Goal: Task Accomplishment & Management: Use online tool/utility

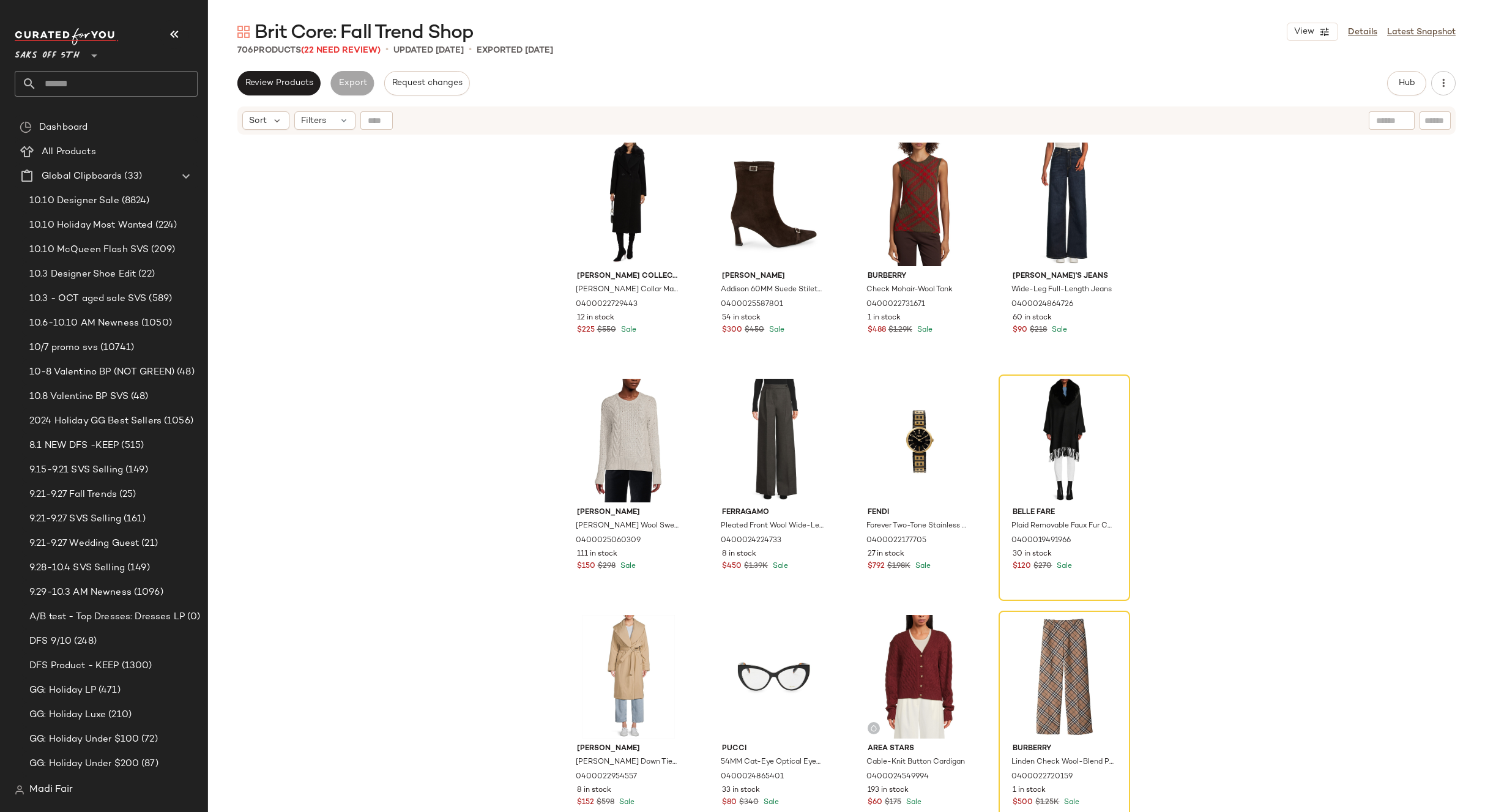
click at [73, 56] on span "Saks OFF 5TH" at bounding box center [47, 52] width 65 height 22
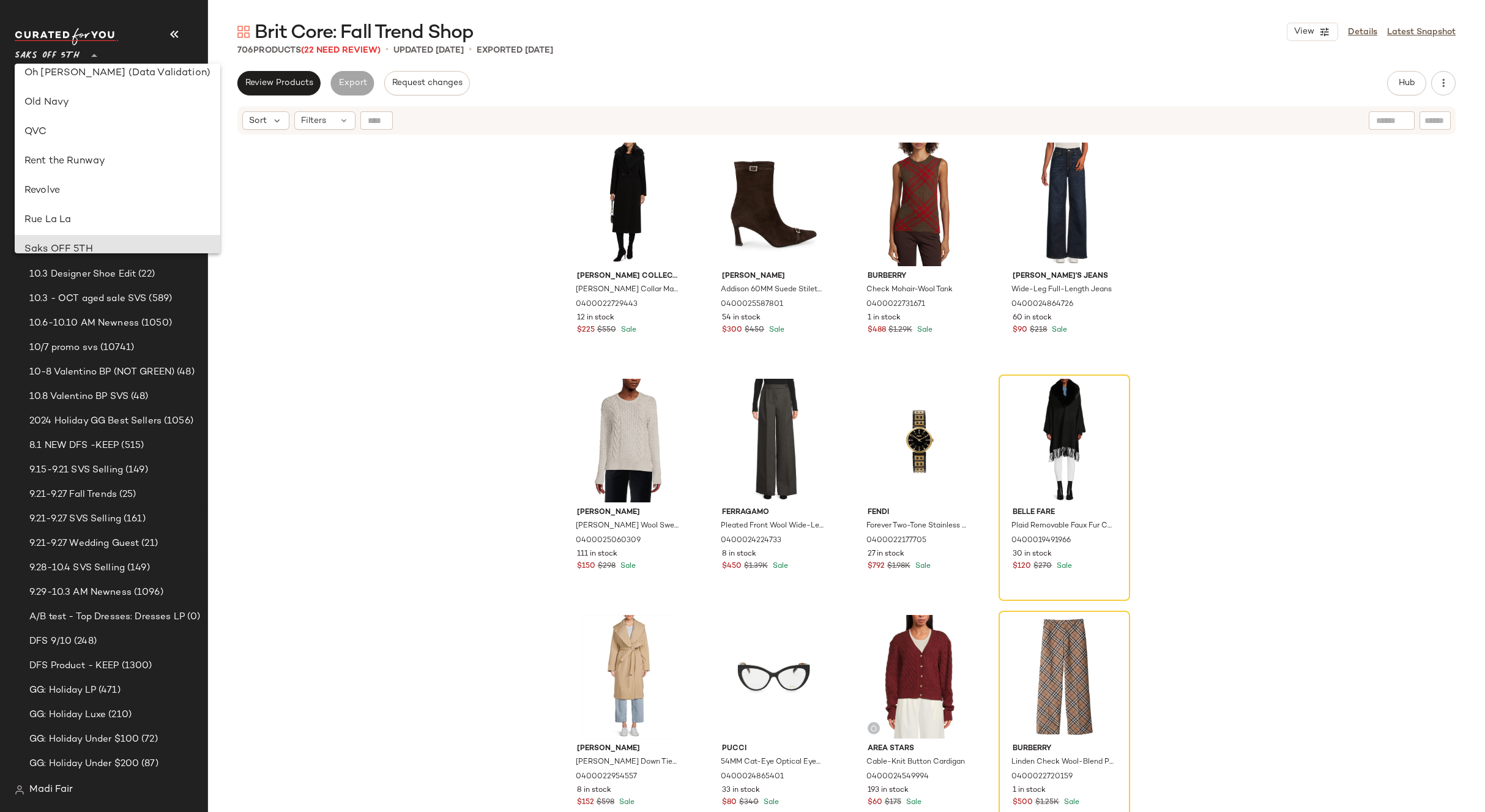
scroll to position [521, 0]
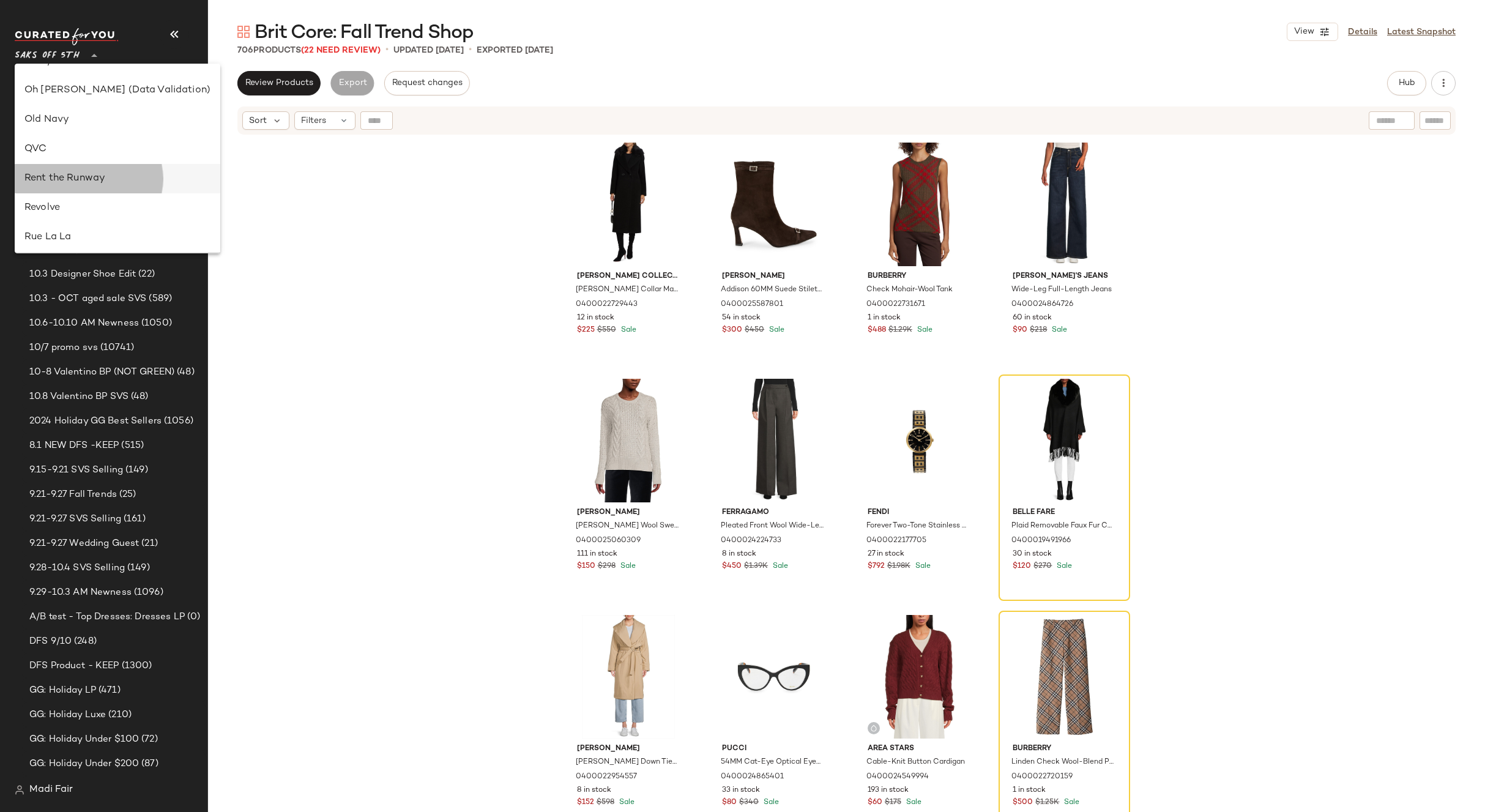
click at [91, 165] on div "Rent the Runway" at bounding box center [117, 179] width 206 height 30
type input "**"
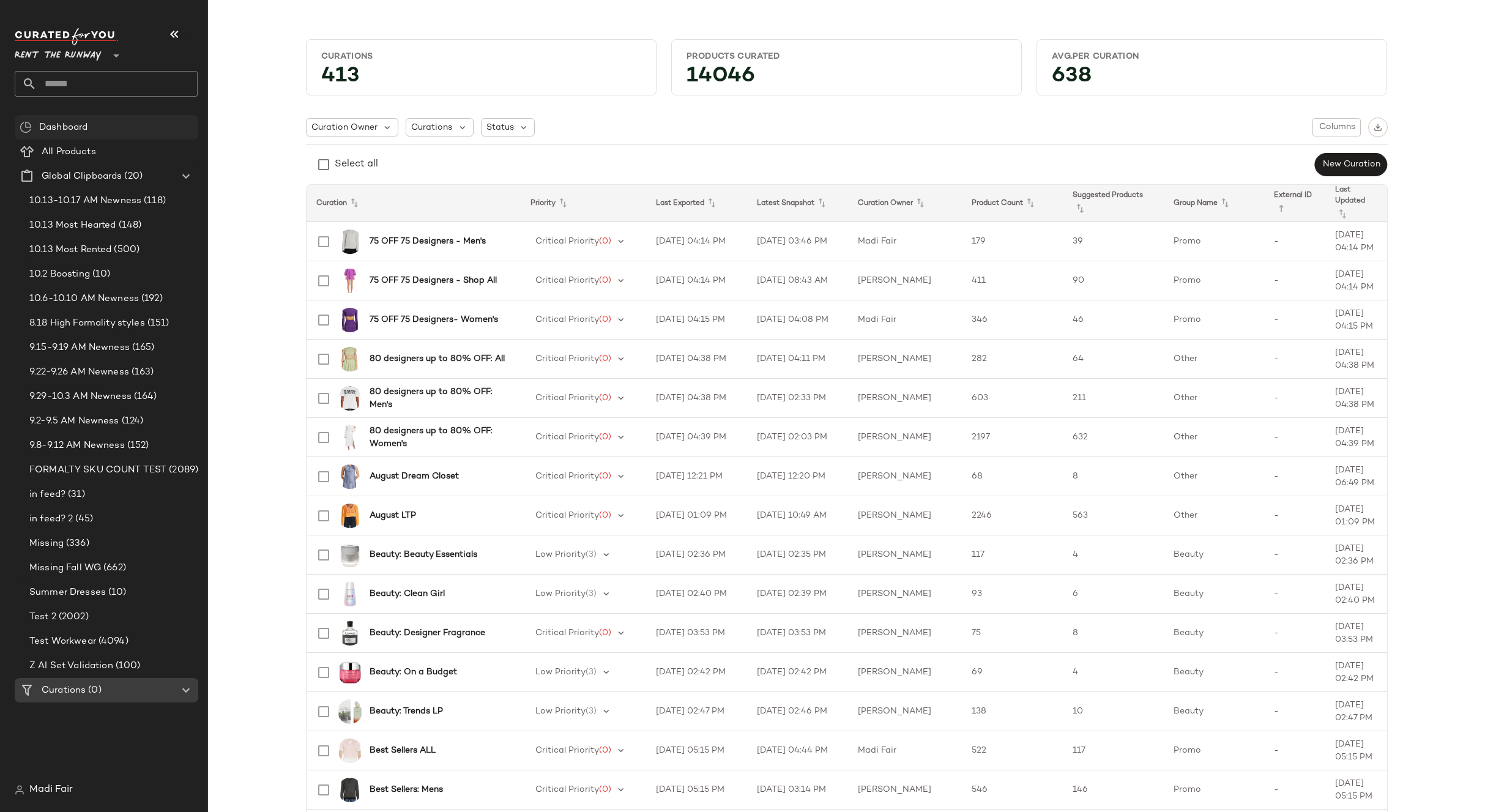
click at [85, 126] on span "Dashboard" at bounding box center [63, 127] width 48 height 14
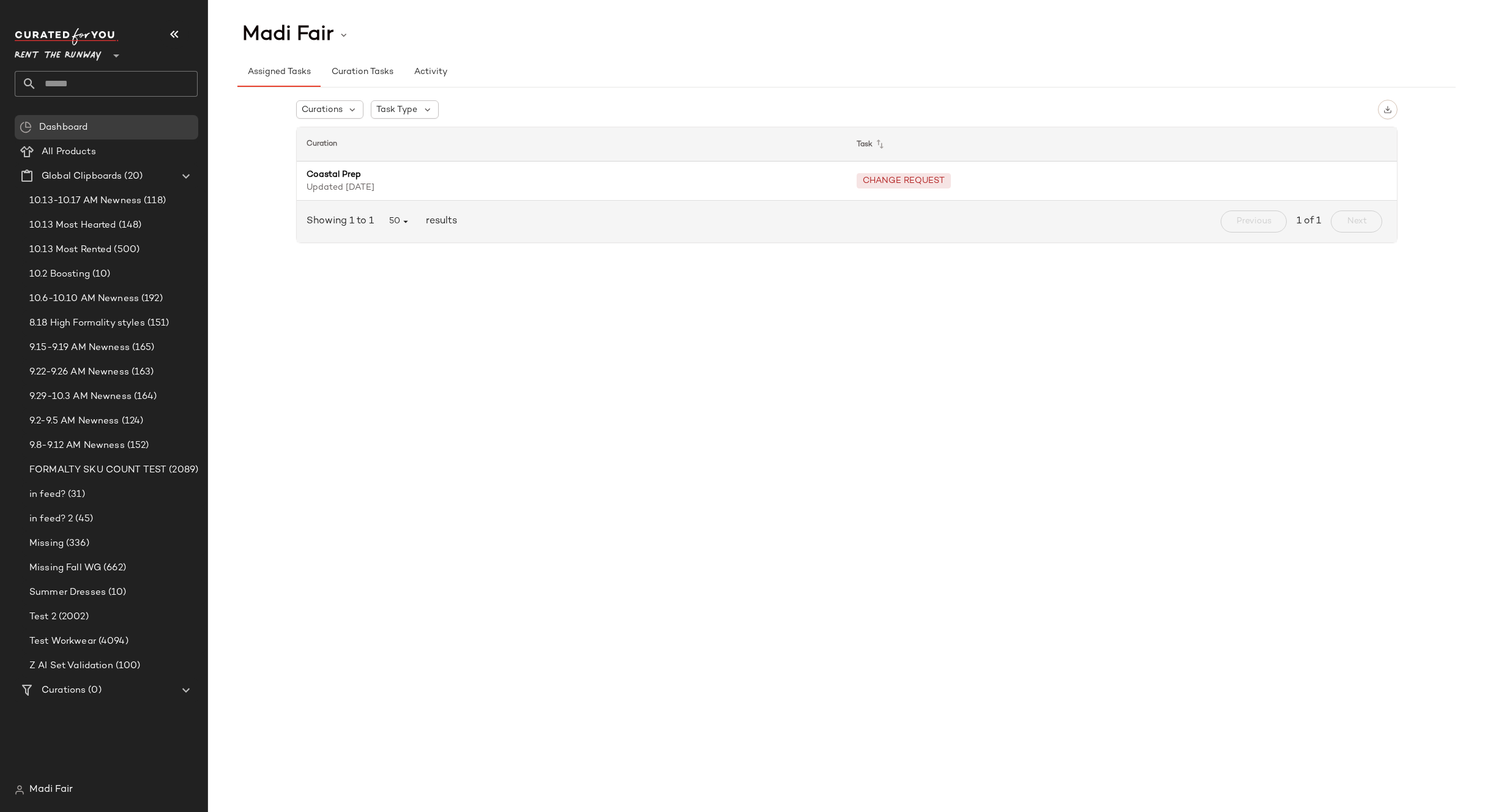
click at [17, 794] on img at bounding box center [20, 790] width 10 height 10
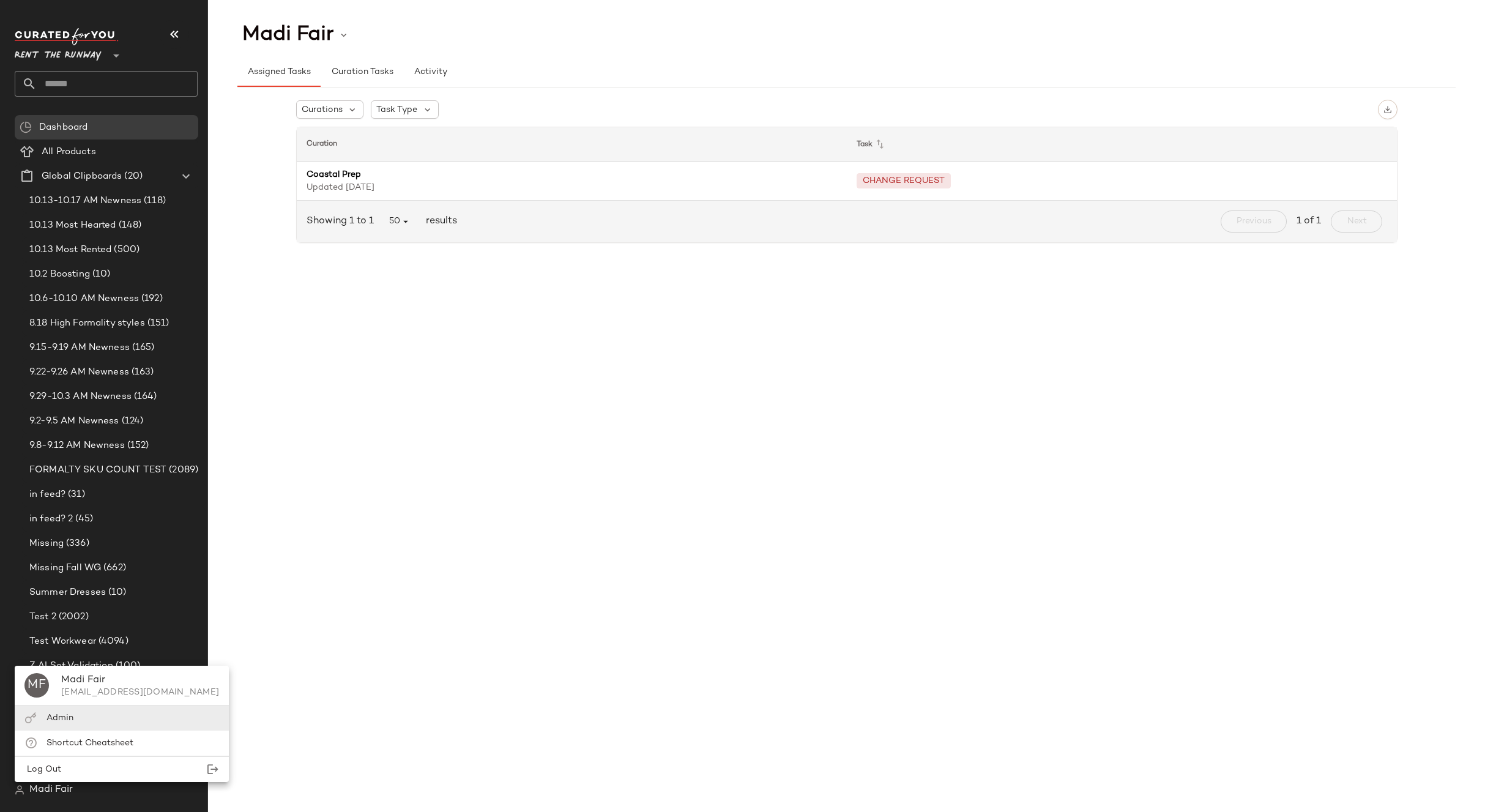
click at [56, 712] on div "Admin" at bounding box center [60, 718] width 27 height 13
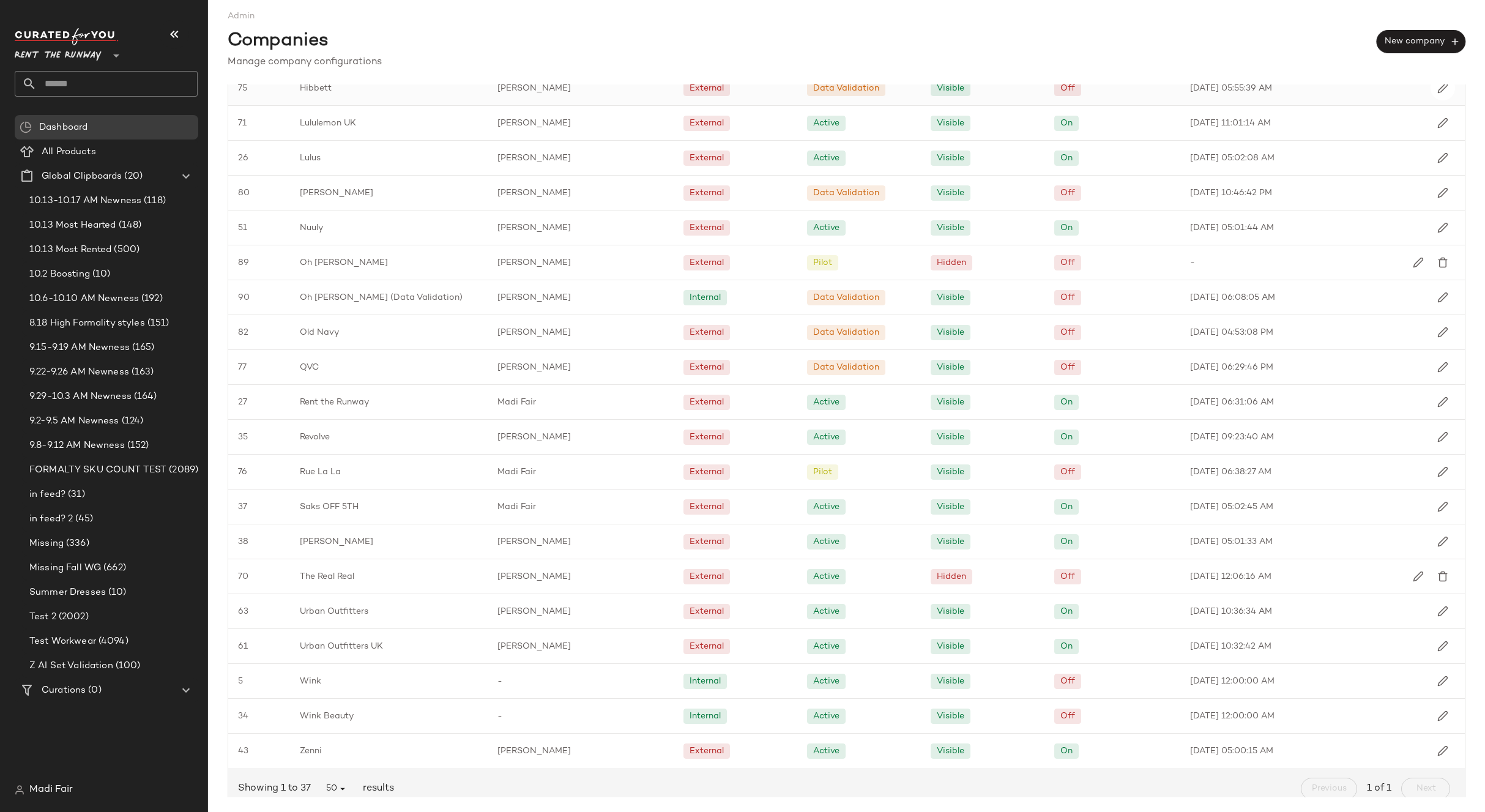
scroll to position [647, 0]
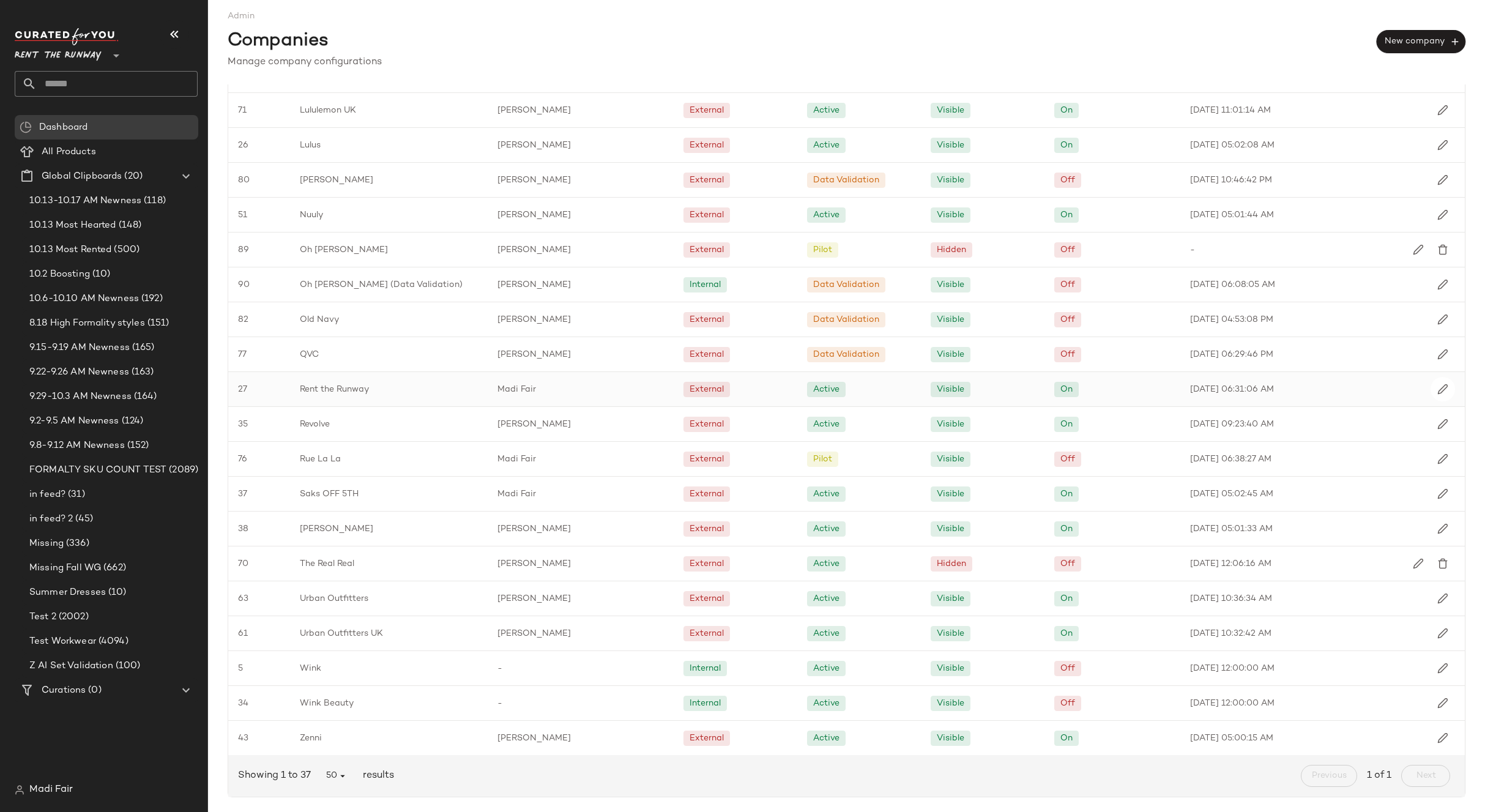
click at [360, 385] on span "Rent the Runway" at bounding box center [335, 389] width 69 height 13
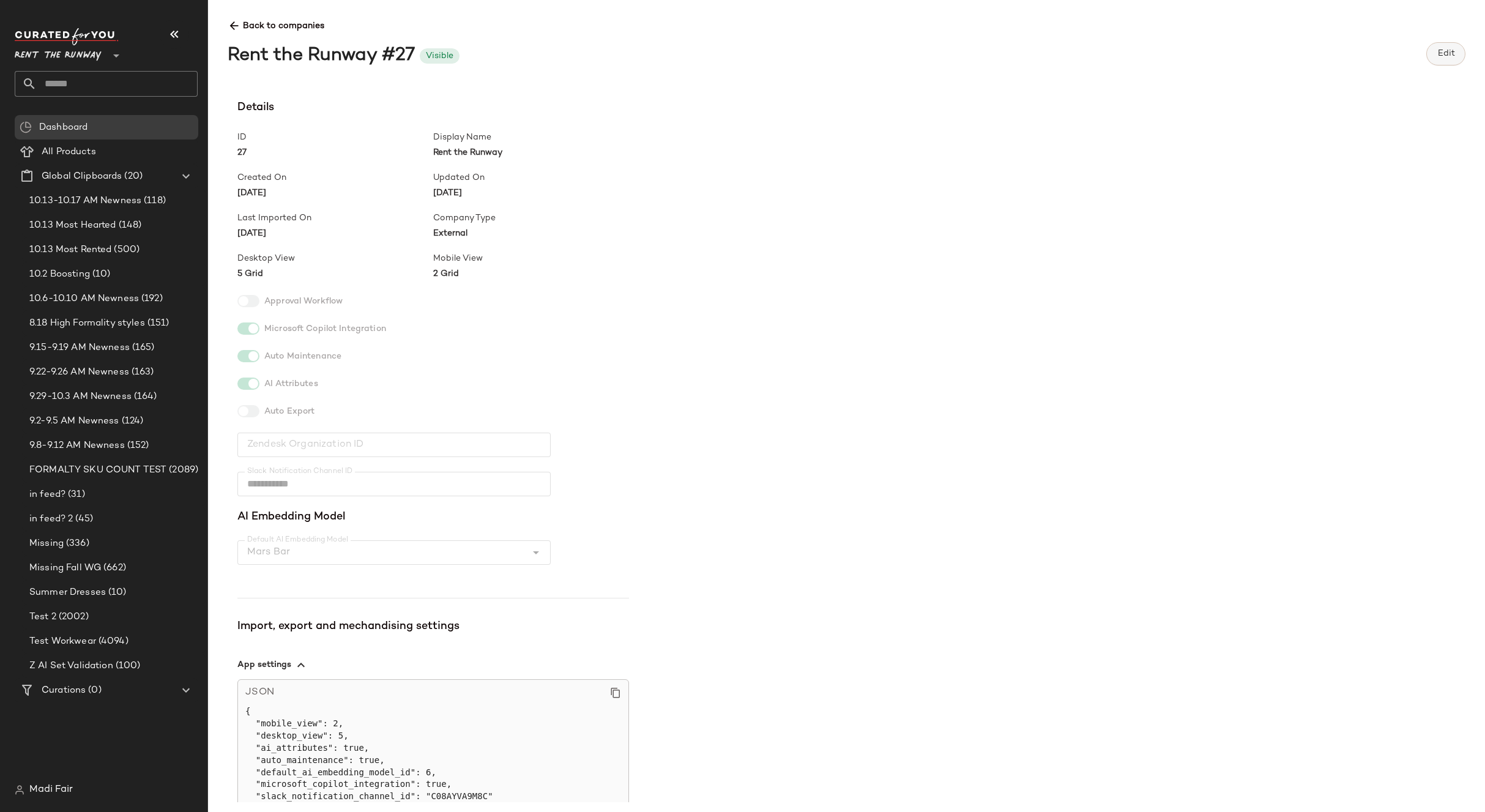
click at [1451, 53] on span "Edit" at bounding box center [1445, 54] width 18 height 10
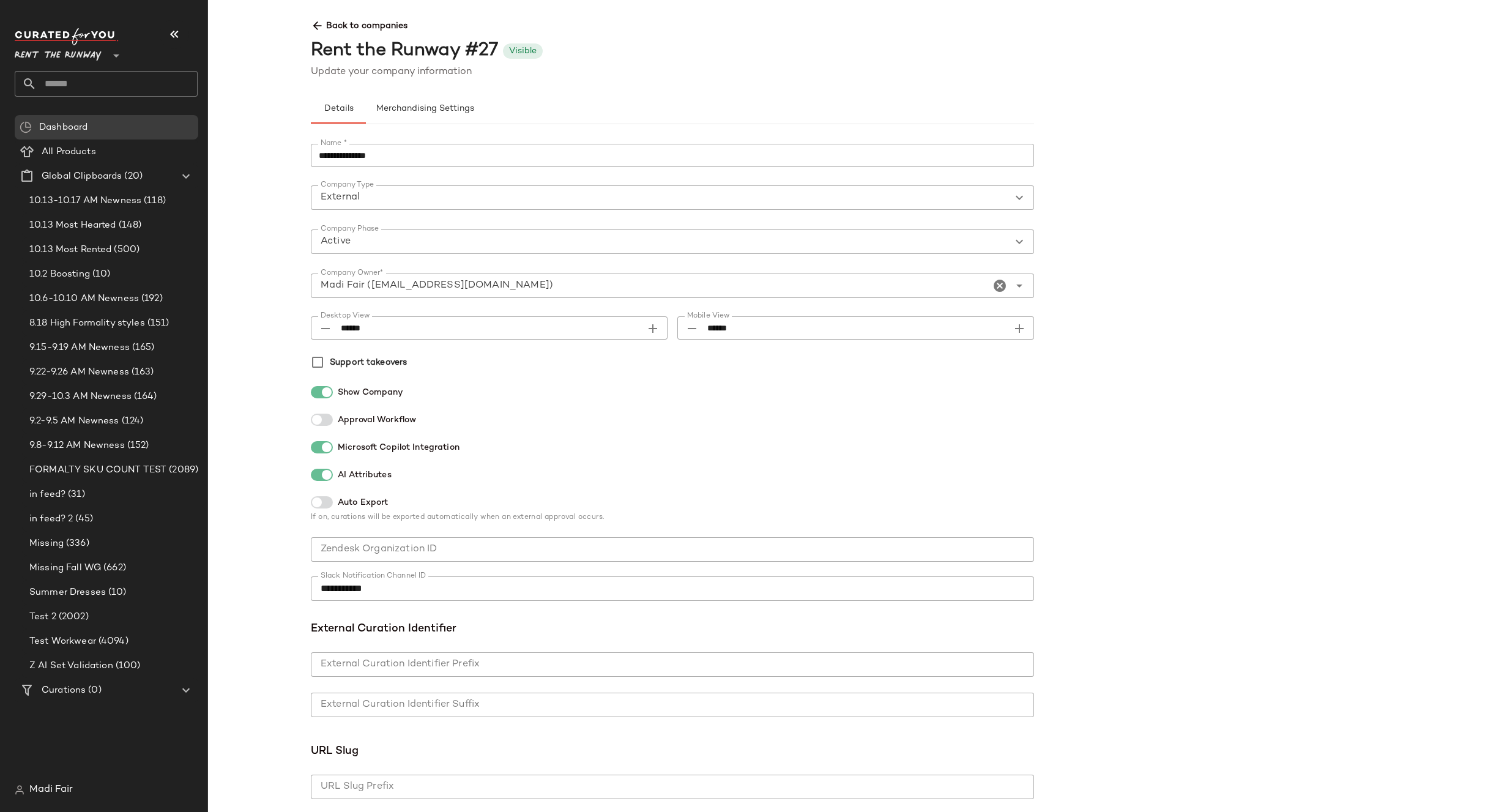
click at [317, 331] on div "Desktop View ****** Desktop View" at bounding box center [489, 328] width 356 height 23
click at [324, 327] on icon "Desktop View prepended action" at bounding box center [325, 328] width 15 height 15
type input "******"
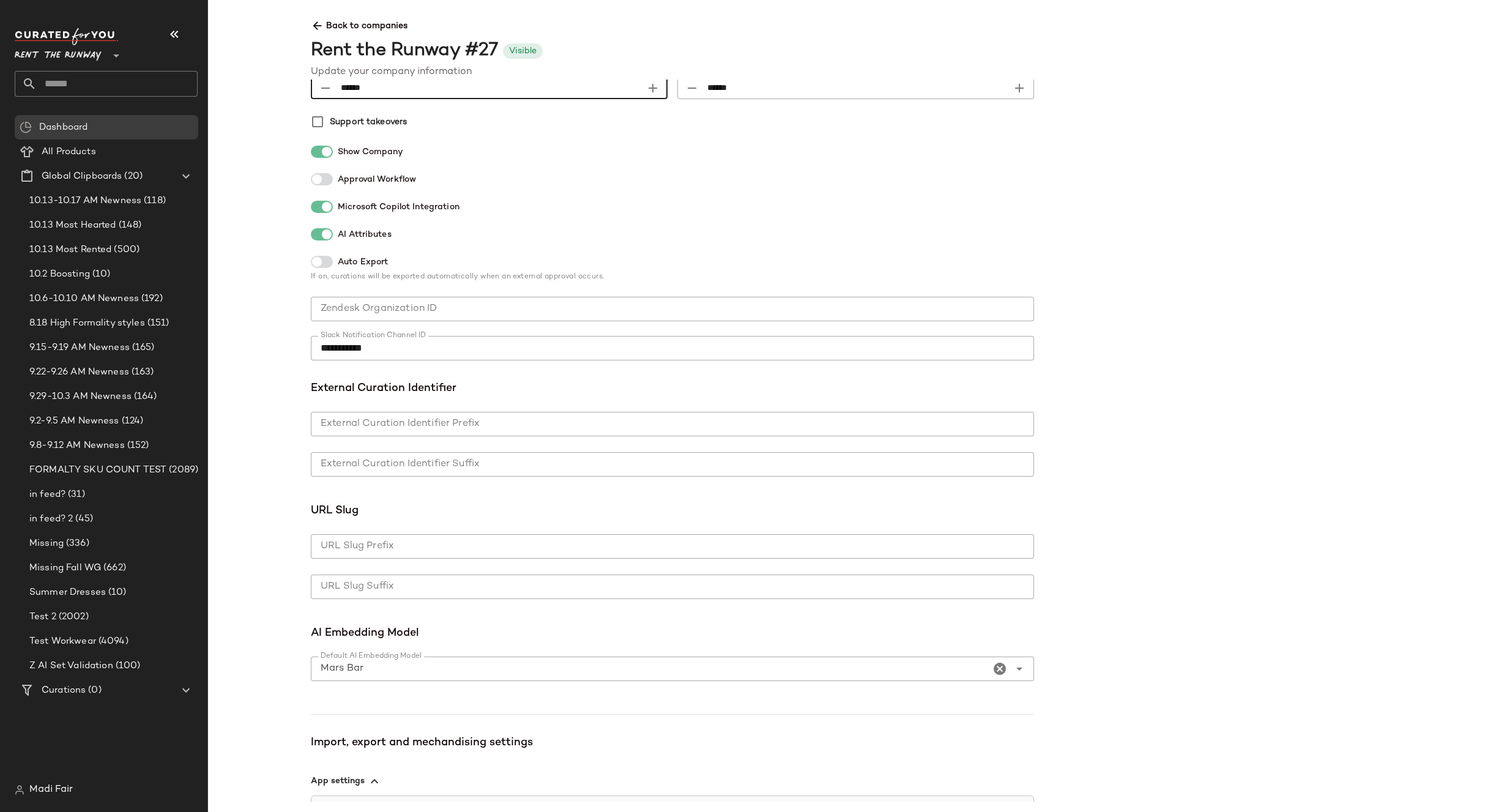
scroll to position [551, 0]
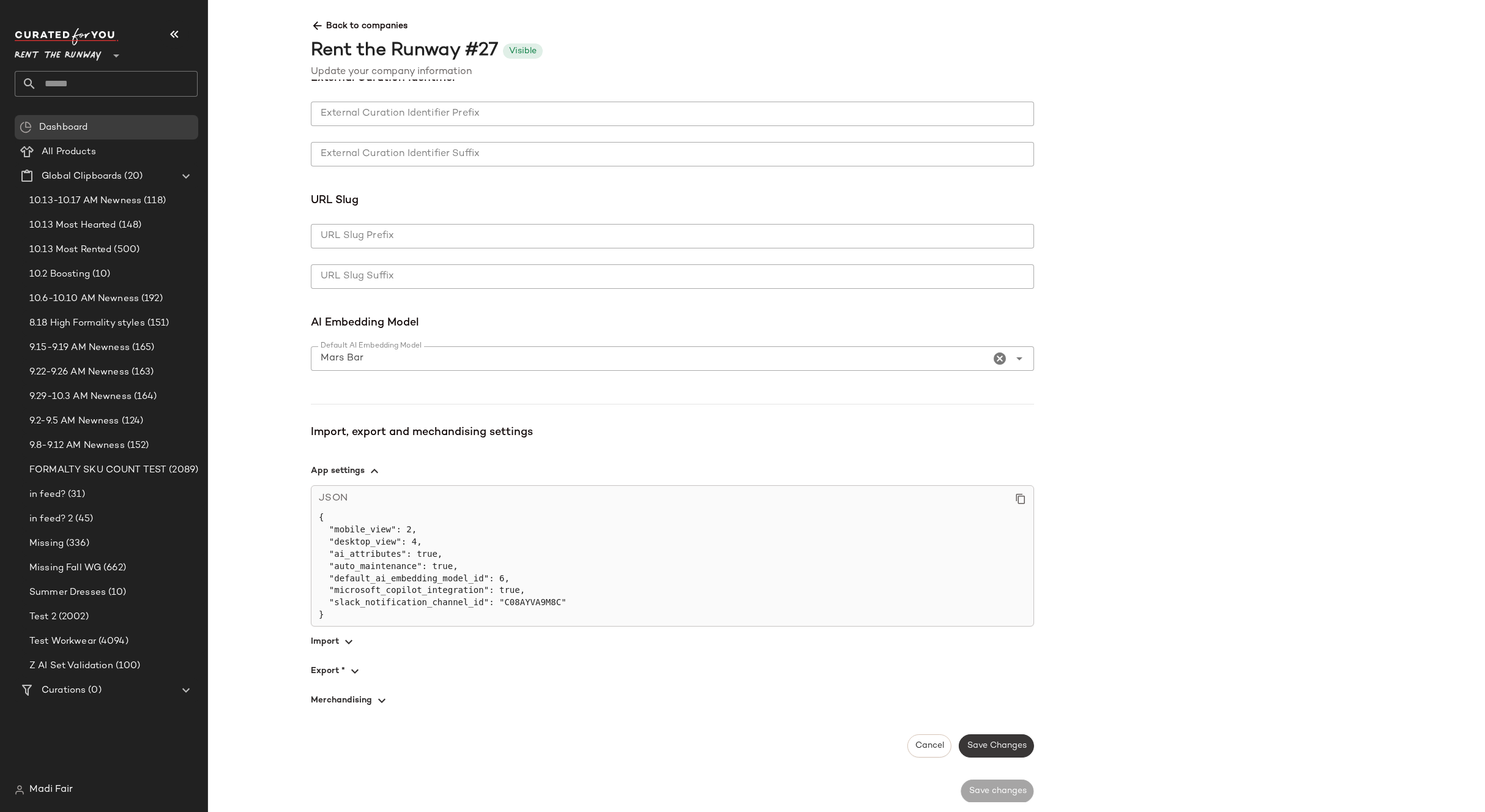
click at [986, 739] on button "Save Changes" at bounding box center [997, 746] width 75 height 23
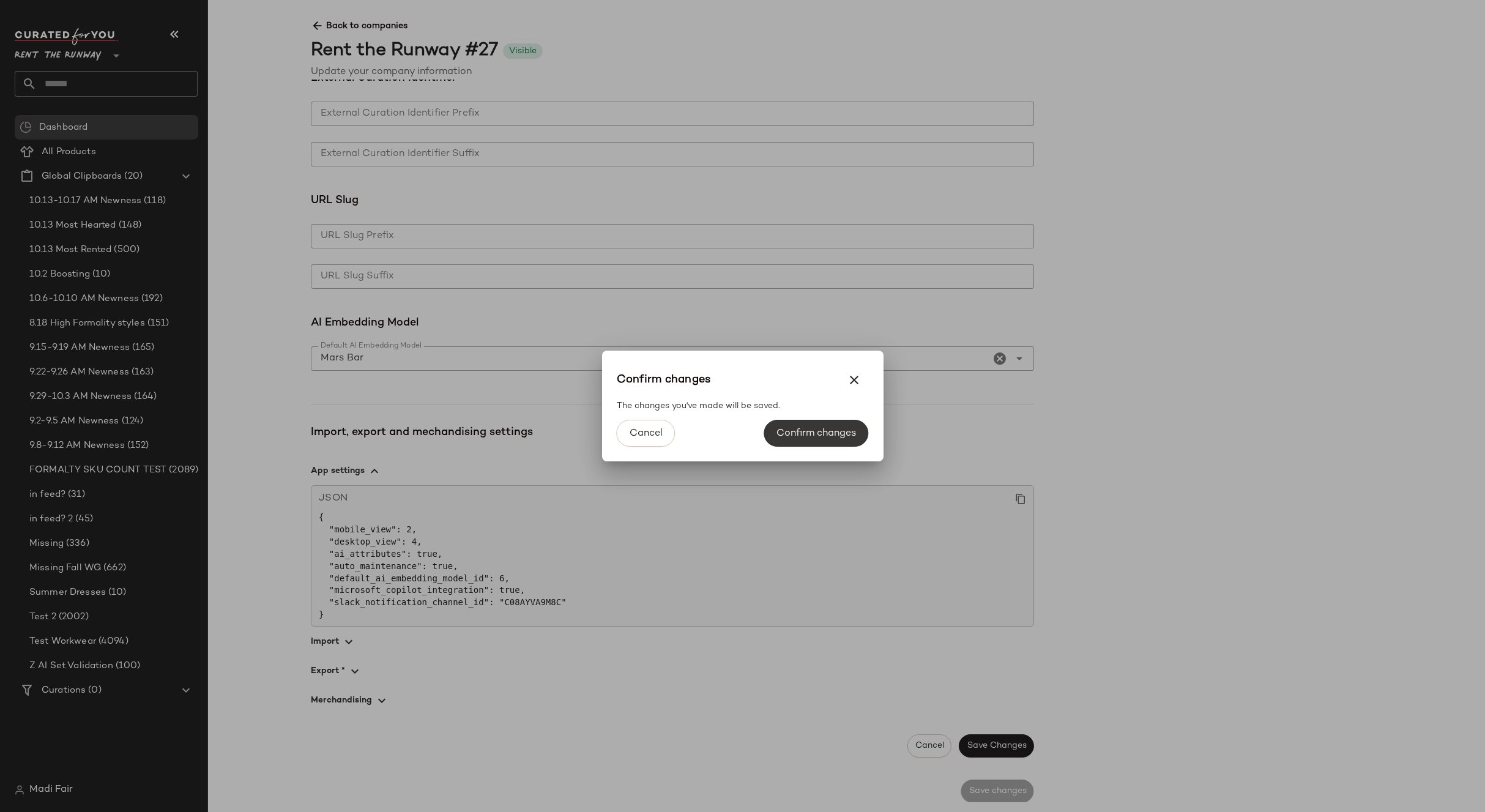
click at [830, 437] on span "Confirm changes" at bounding box center [816, 433] width 81 height 12
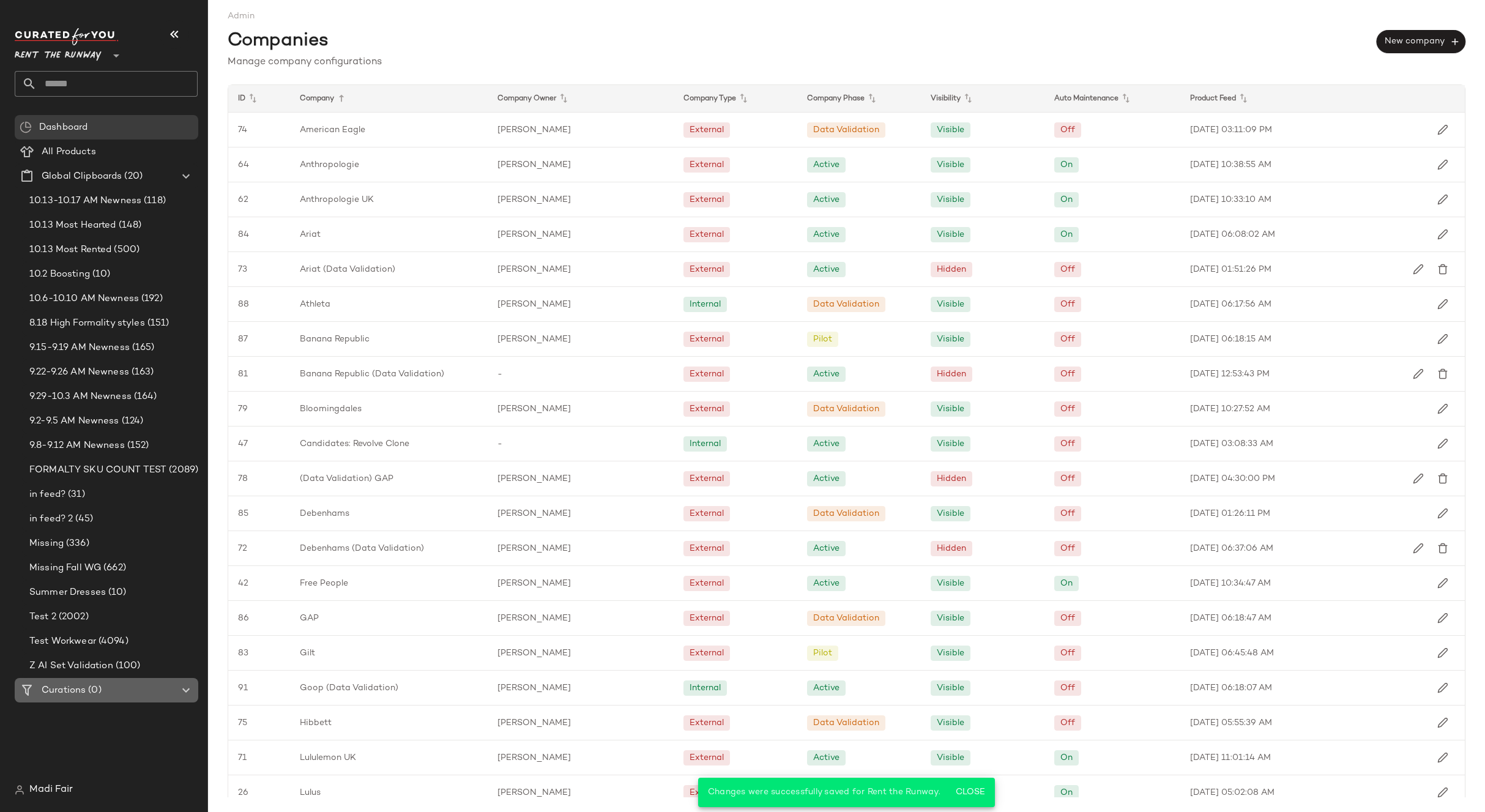
click at [88, 685] on span "(0)" at bounding box center [94, 691] width 16 height 14
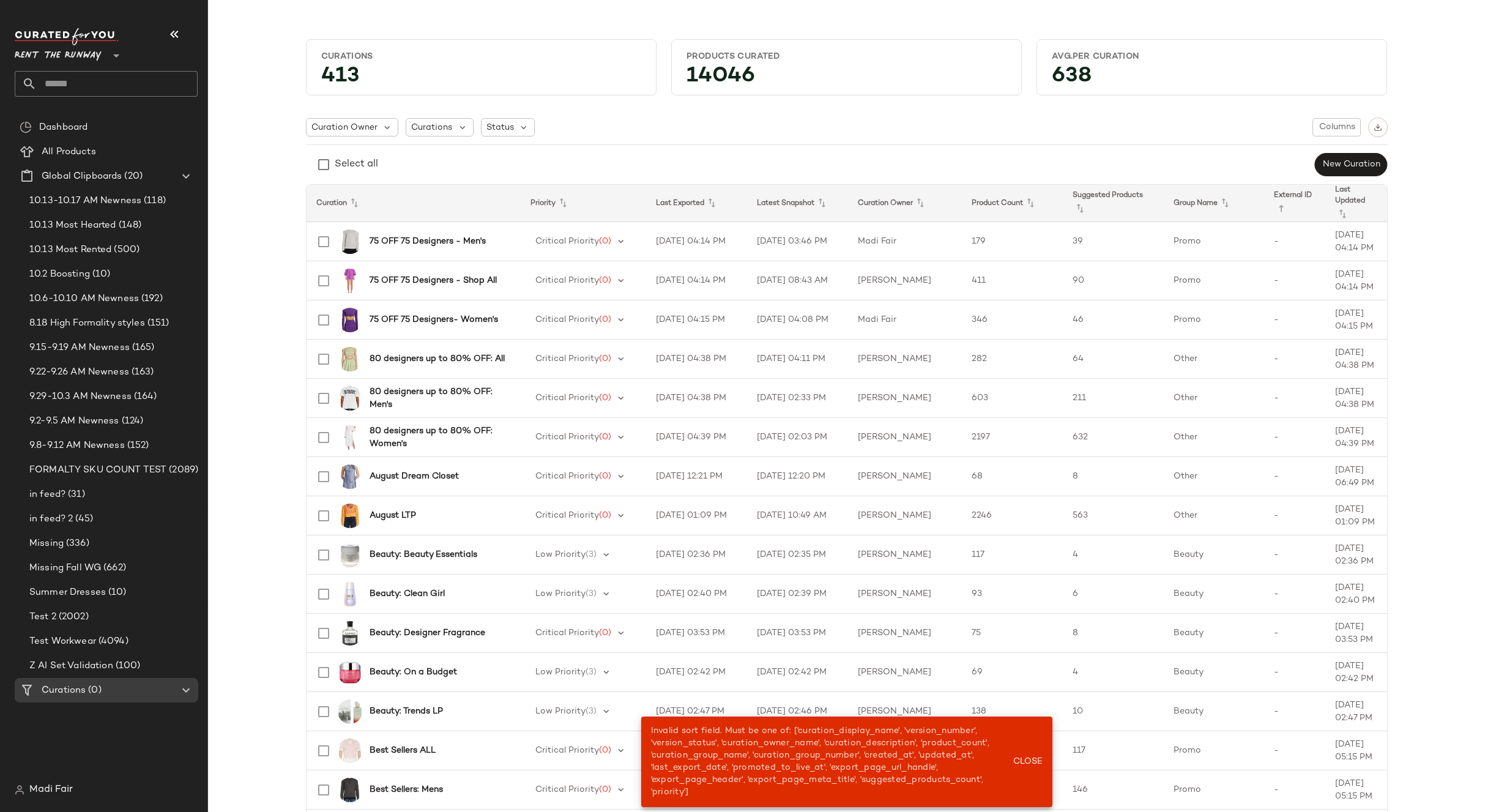
click at [100, 87] on input "text" at bounding box center [117, 84] width 161 height 26
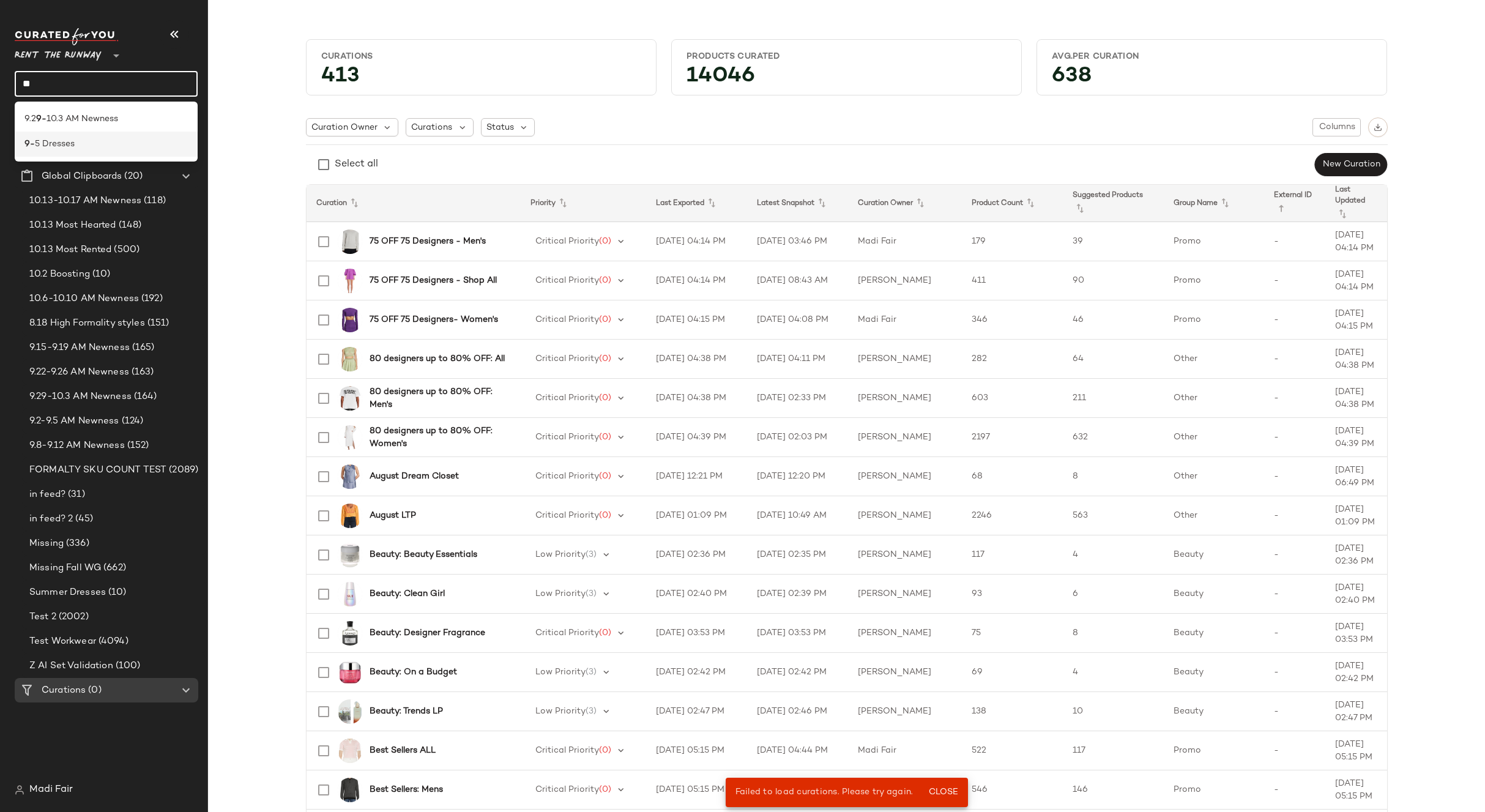
type input "**"
click at [62, 144] on span "5 Dresses" at bounding box center [55, 144] width 40 height 13
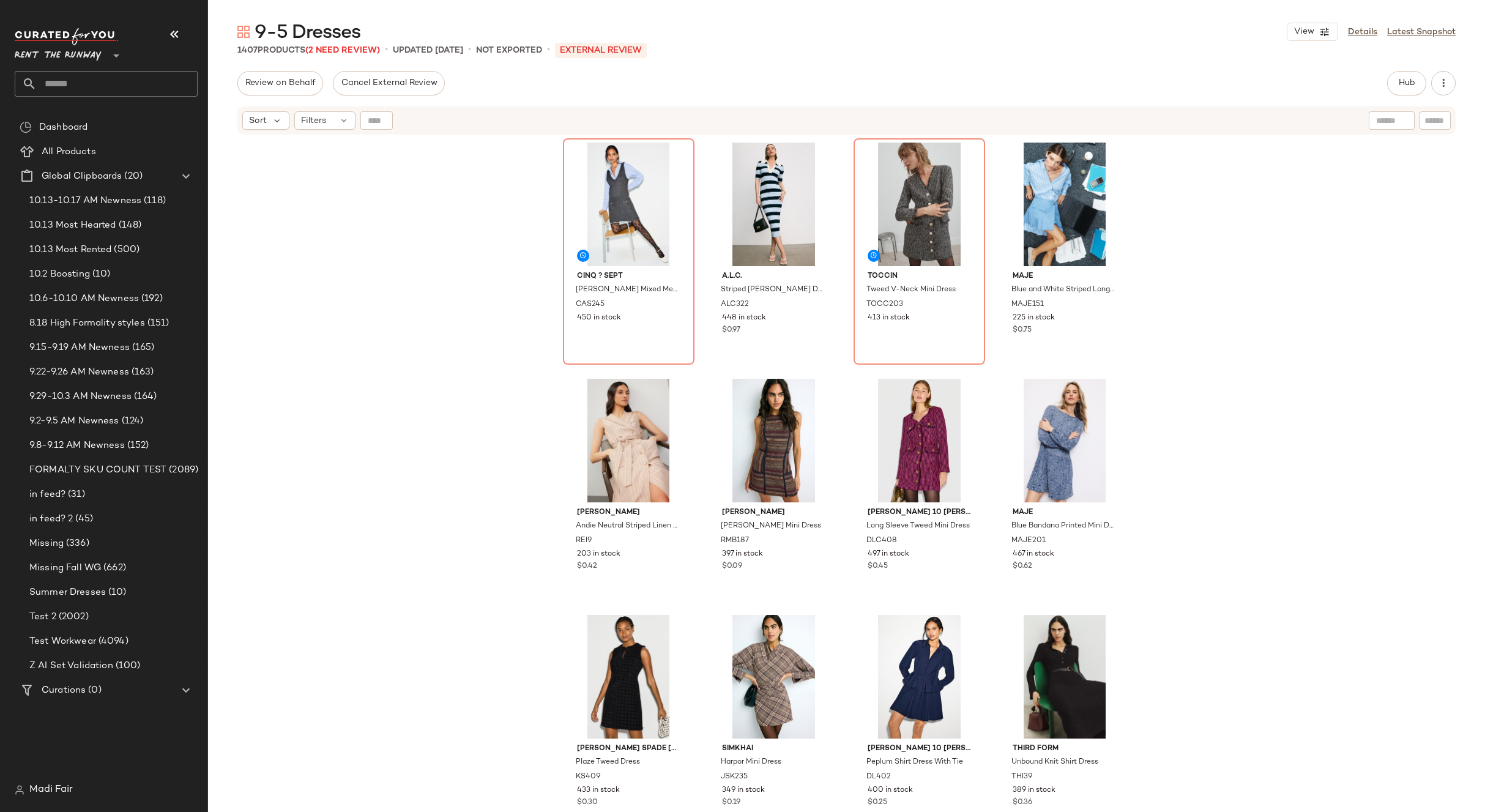
click at [69, 55] on span "Rent the Runway" at bounding box center [58, 52] width 87 height 22
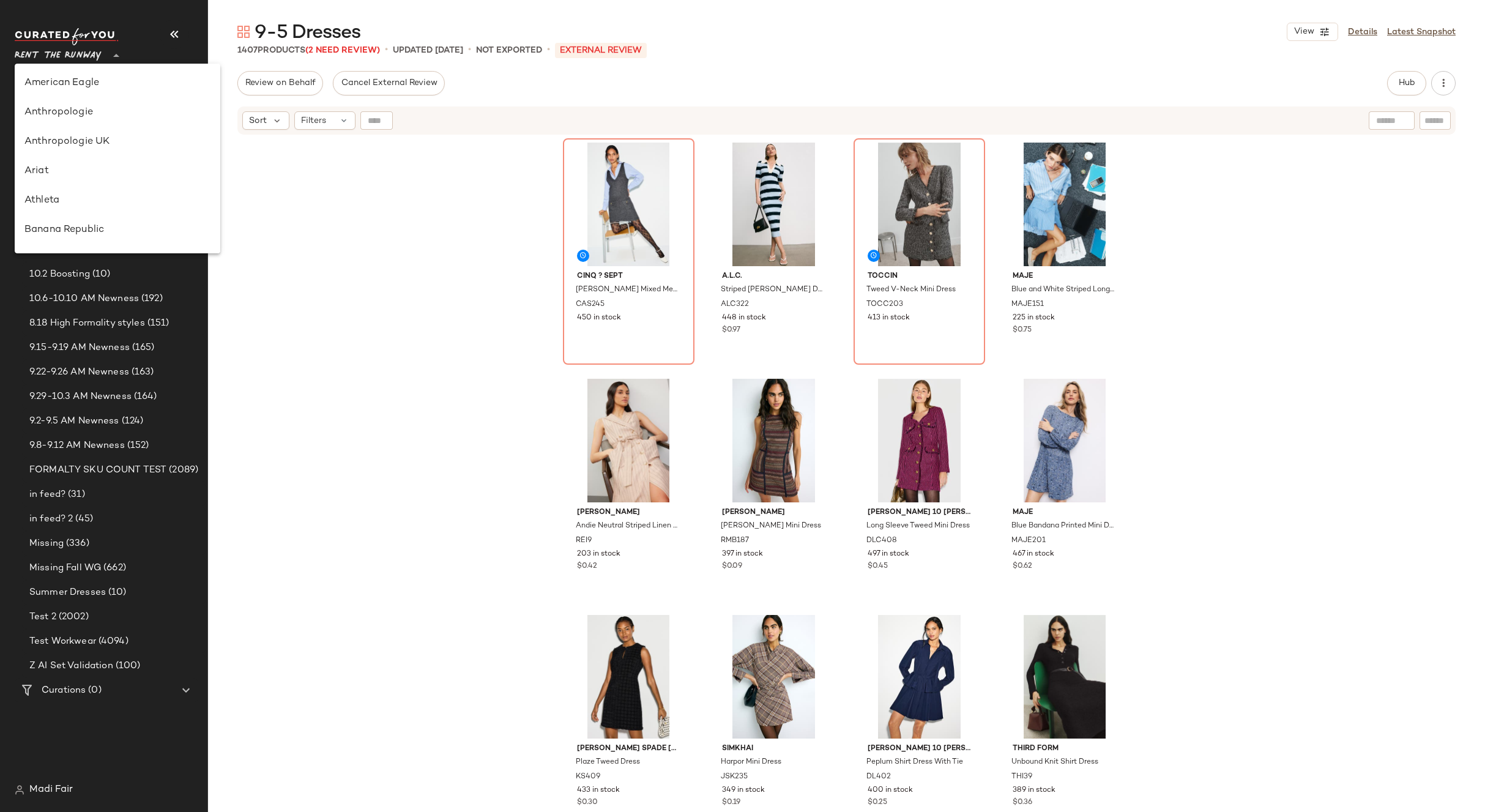
scroll to position [617, 0]
click at [102, 177] on div "Saks OFF 5TH" at bounding box center [117, 171] width 186 height 15
type input "**"
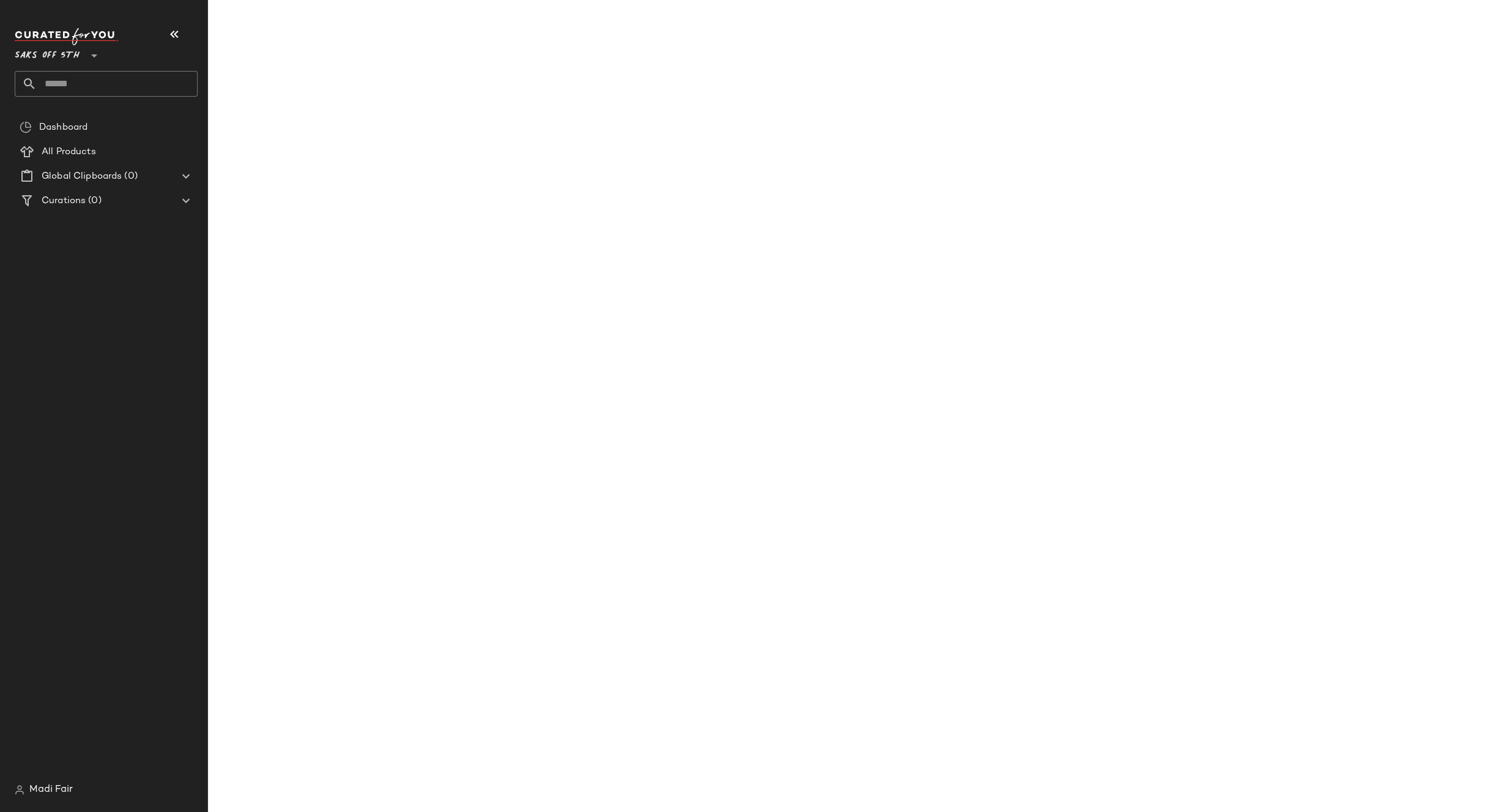
click at [83, 86] on input "text" at bounding box center [117, 84] width 161 height 26
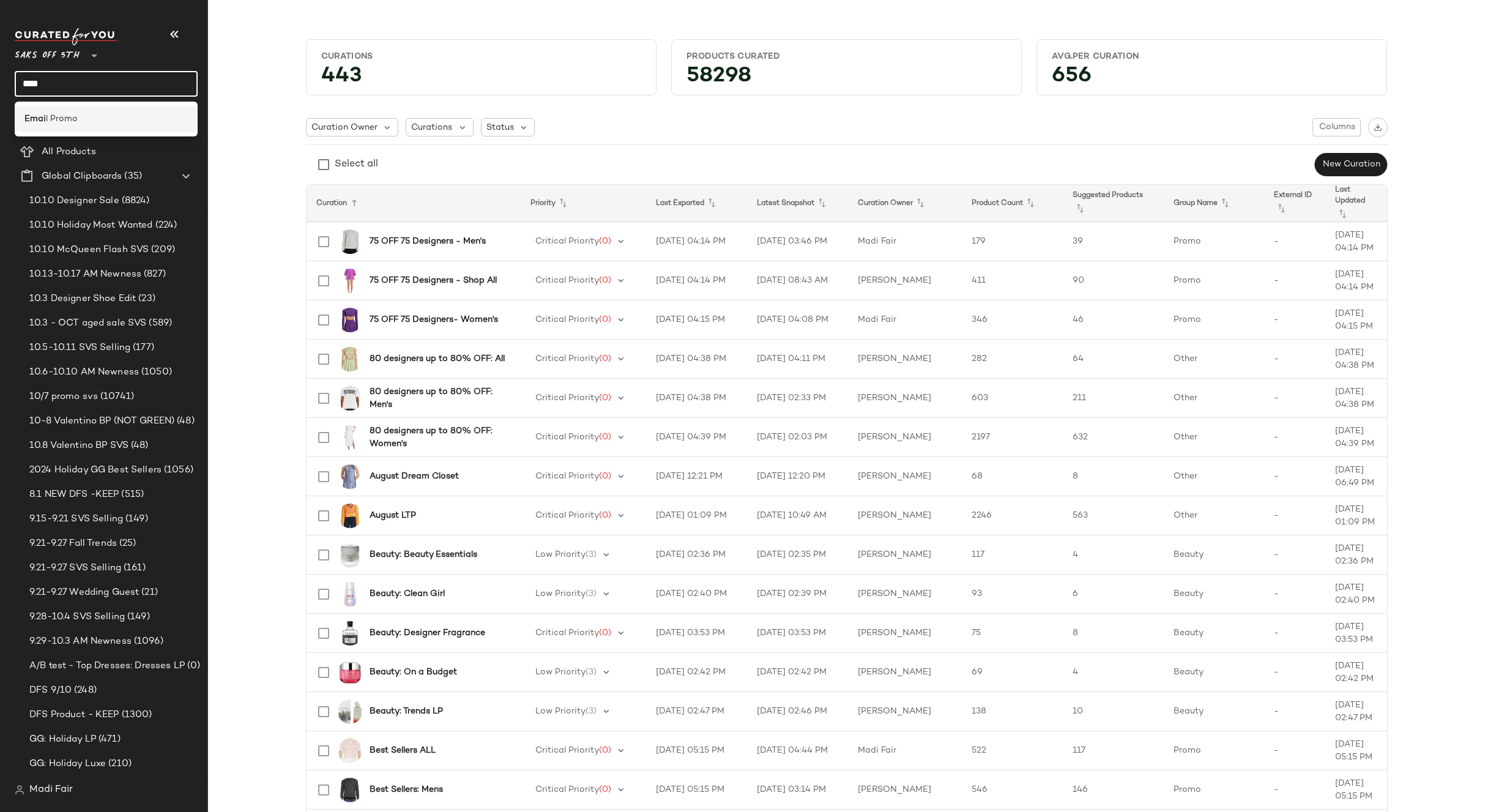
type input "****"
click at [84, 116] on div "Emai l Promo" at bounding box center [106, 119] width 163 height 13
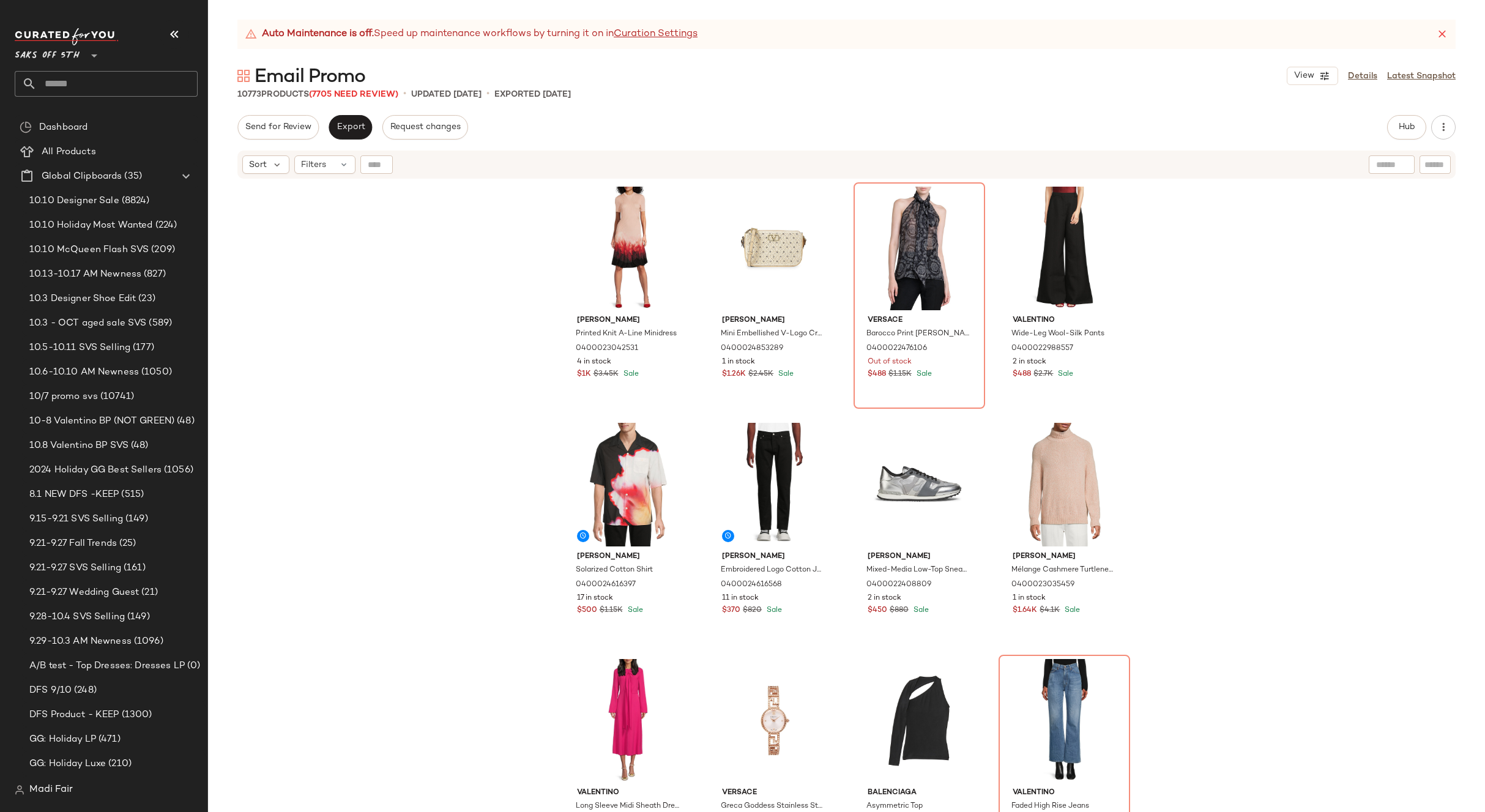
click at [1345, 430] on div "McQueen Printed Knit A-Line Minidress 0400023042531 4 in stock $1K $3.45K Sale …" at bounding box center [846, 511] width 1277 height 663
click at [447, 227] on div "McQueen Printed Knit A-Line Minidress 0400023042531 4 in stock $1K $3.45K Sale …" at bounding box center [846, 511] width 1277 height 663
click at [426, 216] on div "McQueen Printed Knit A-Line Minidress 0400023042531 4 in stock $1K $3.45K Sale …" at bounding box center [846, 511] width 1277 height 663
click at [147, 413] on span "Open in [GEOGRAPHIC_DATA]" at bounding box center [195, 410] width 144 height 10
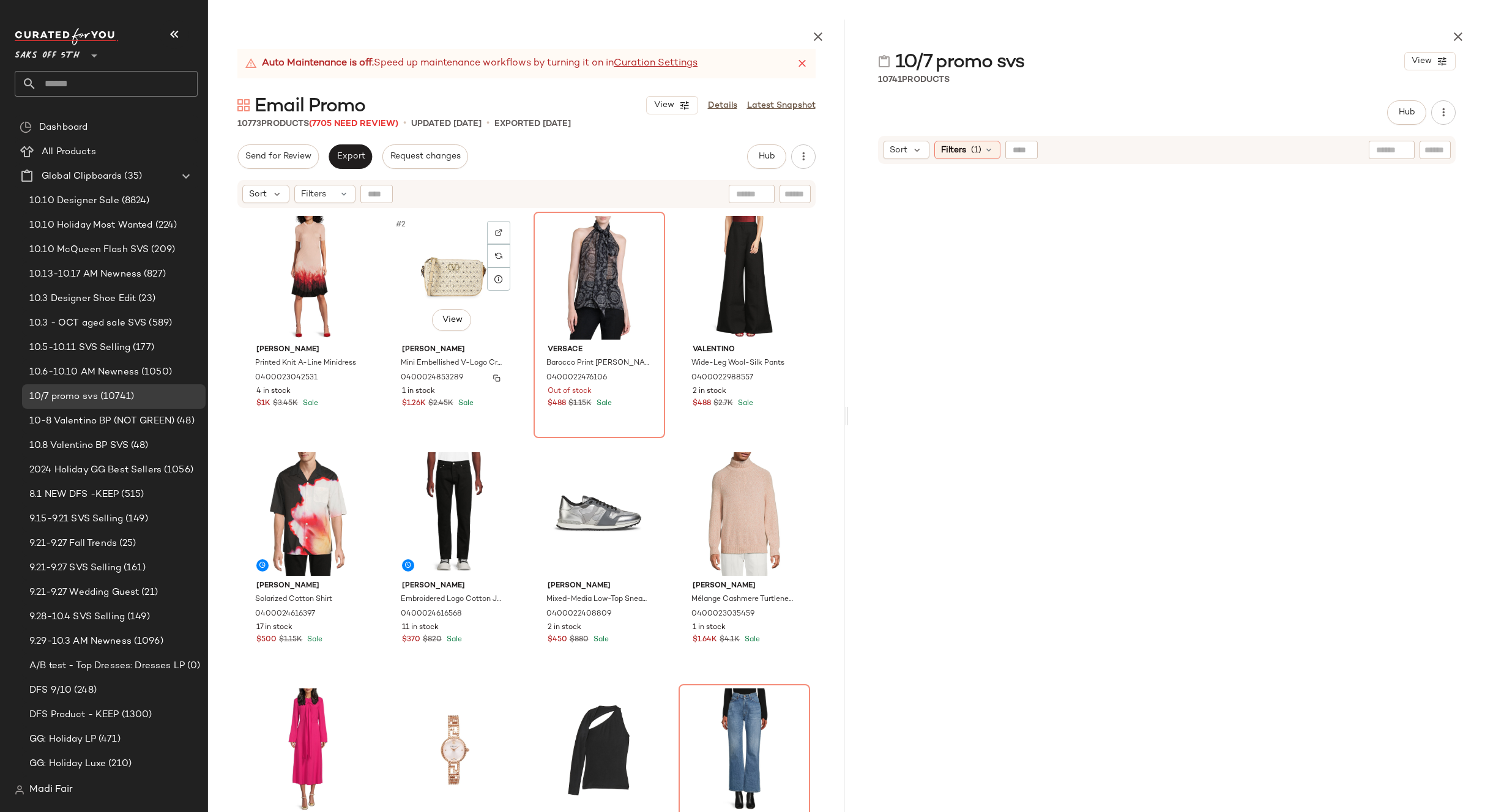
drag, startPoint x: 491, startPoint y: 378, endPoint x: 871, endPoint y: 239, distance: 404.6
click at [493, 377] on img "button" at bounding box center [496, 377] width 7 height 7
click at [973, 151] on span "(1)" at bounding box center [976, 150] width 10 height 13
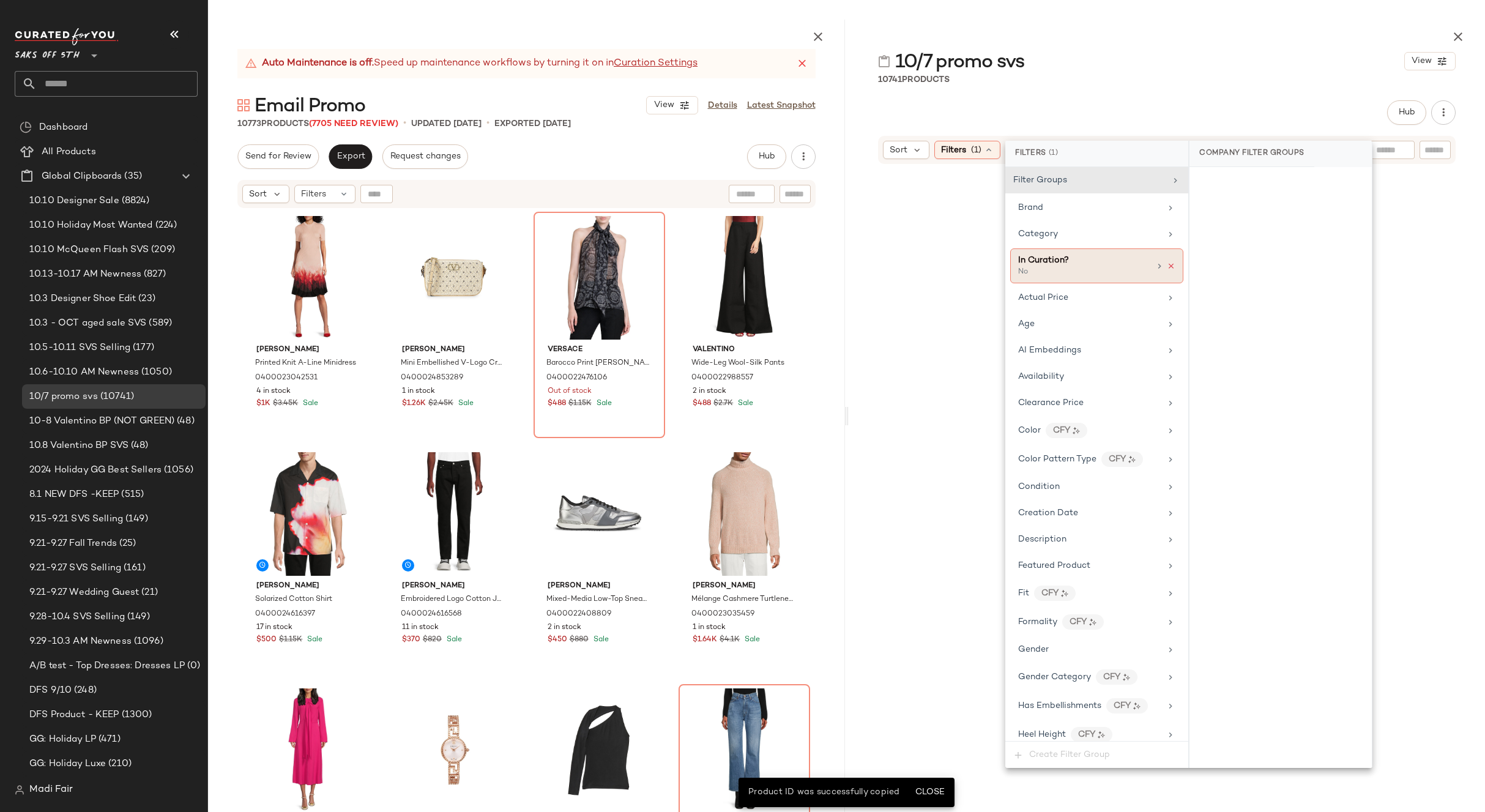
click at [1167, 266] on icon at bounding box center [1171, 266] width 9 height 9
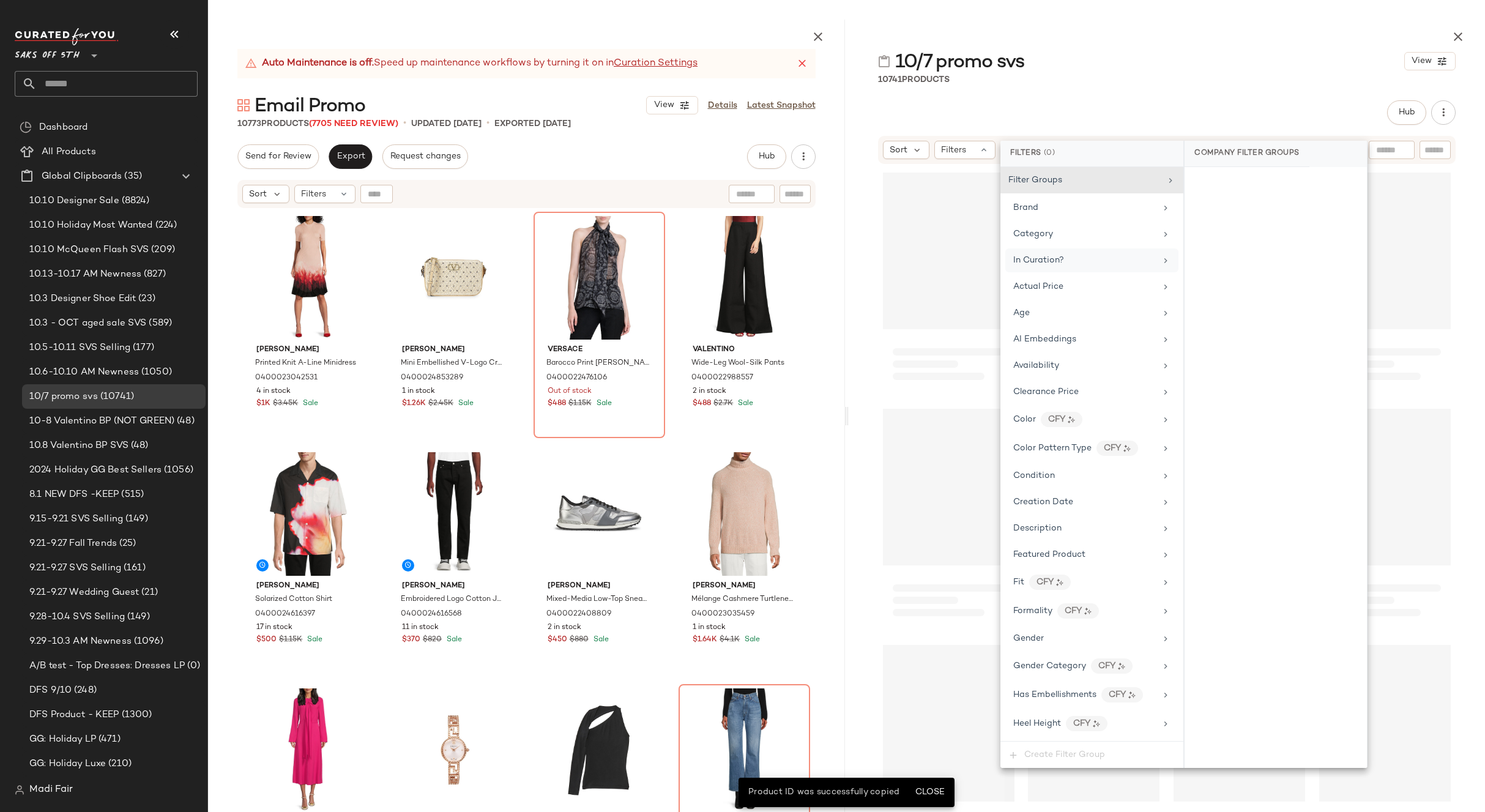
click at [1207, 82] on div "10741 Products" at bounding box center [1167, 80] width 637 height 13
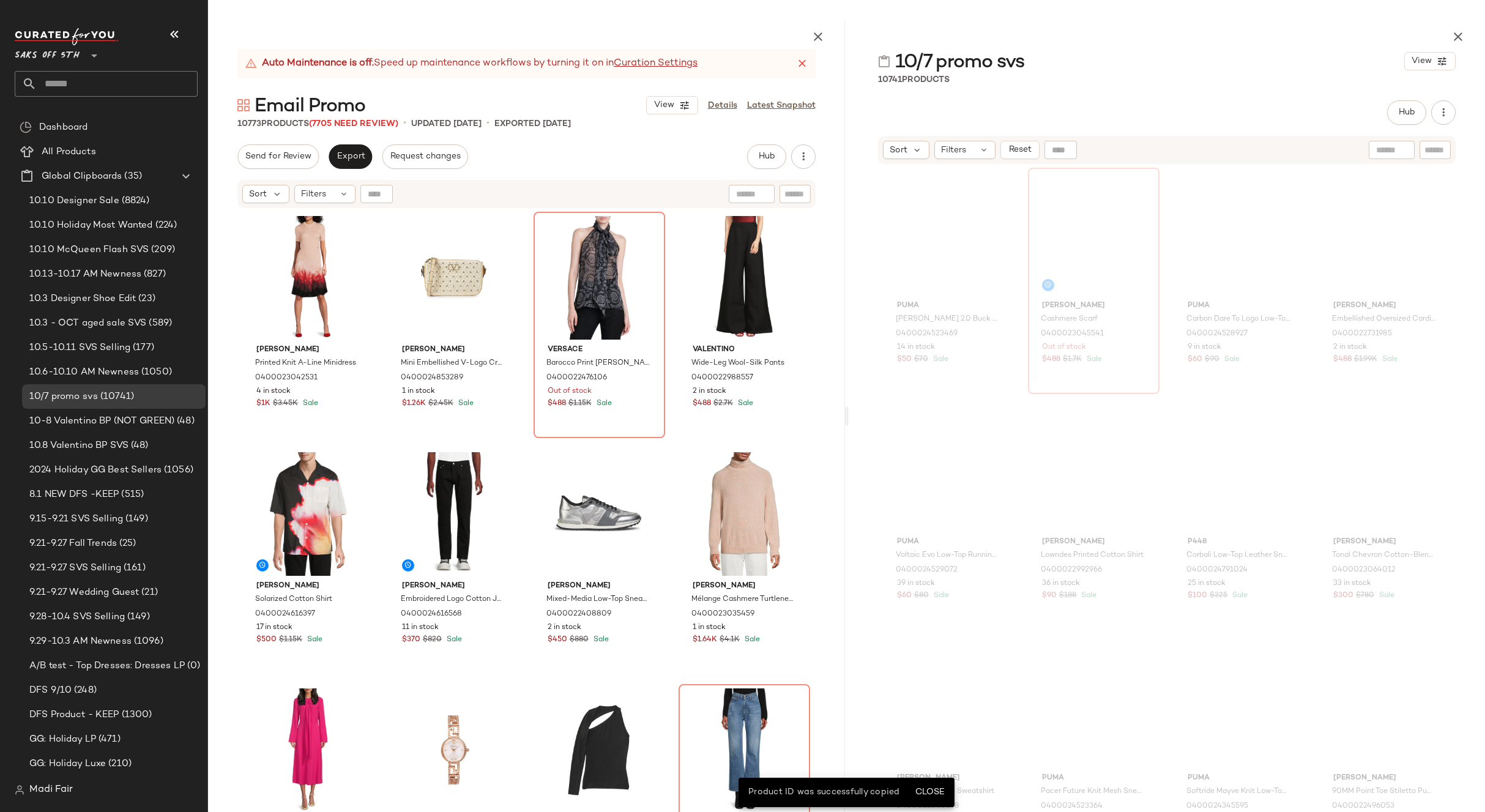
click at [1432, 151] on input "text" at bounding box center [1435, 150] width 21 height 13
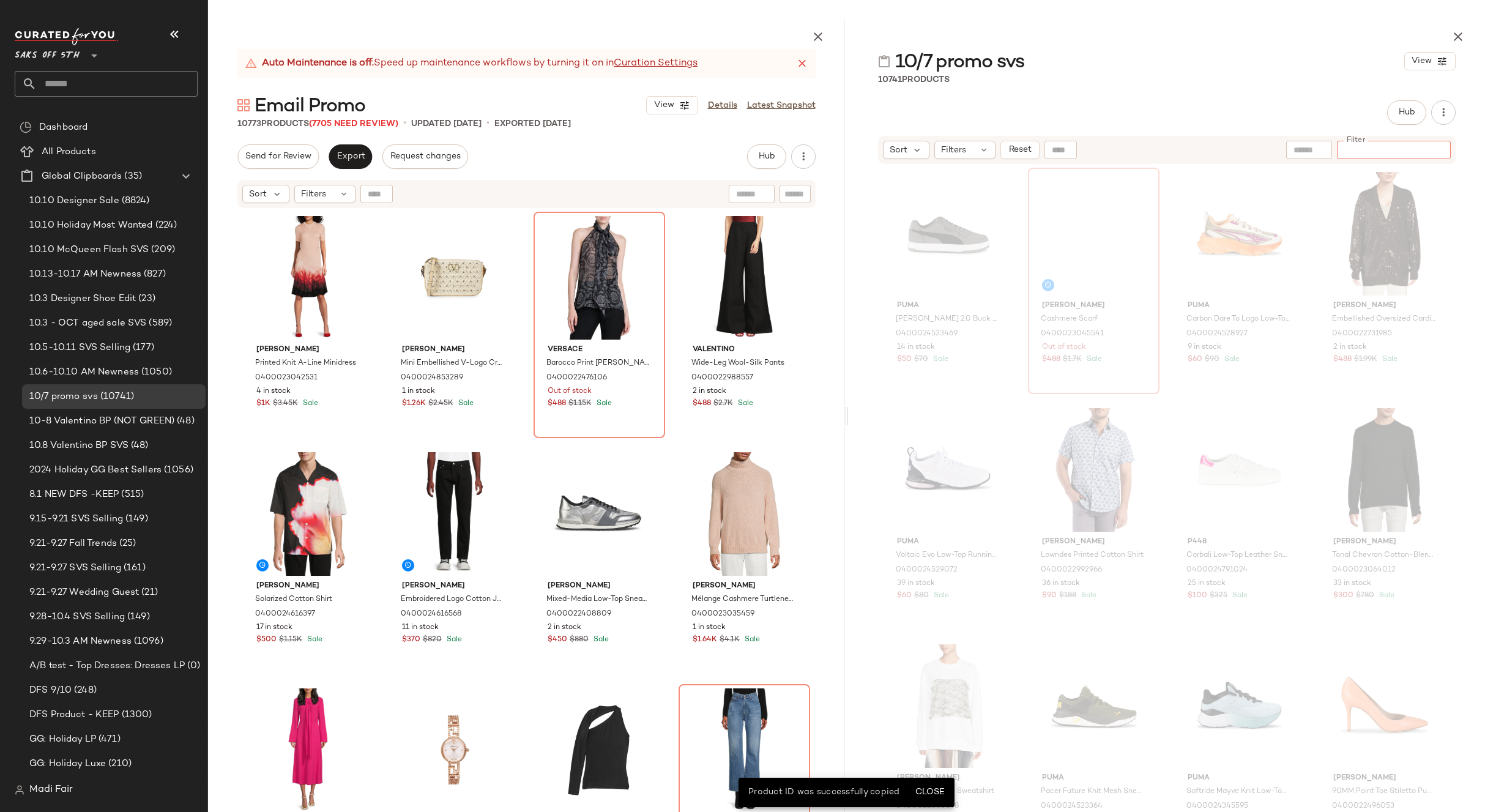
paste input "**********"
type input "**********"
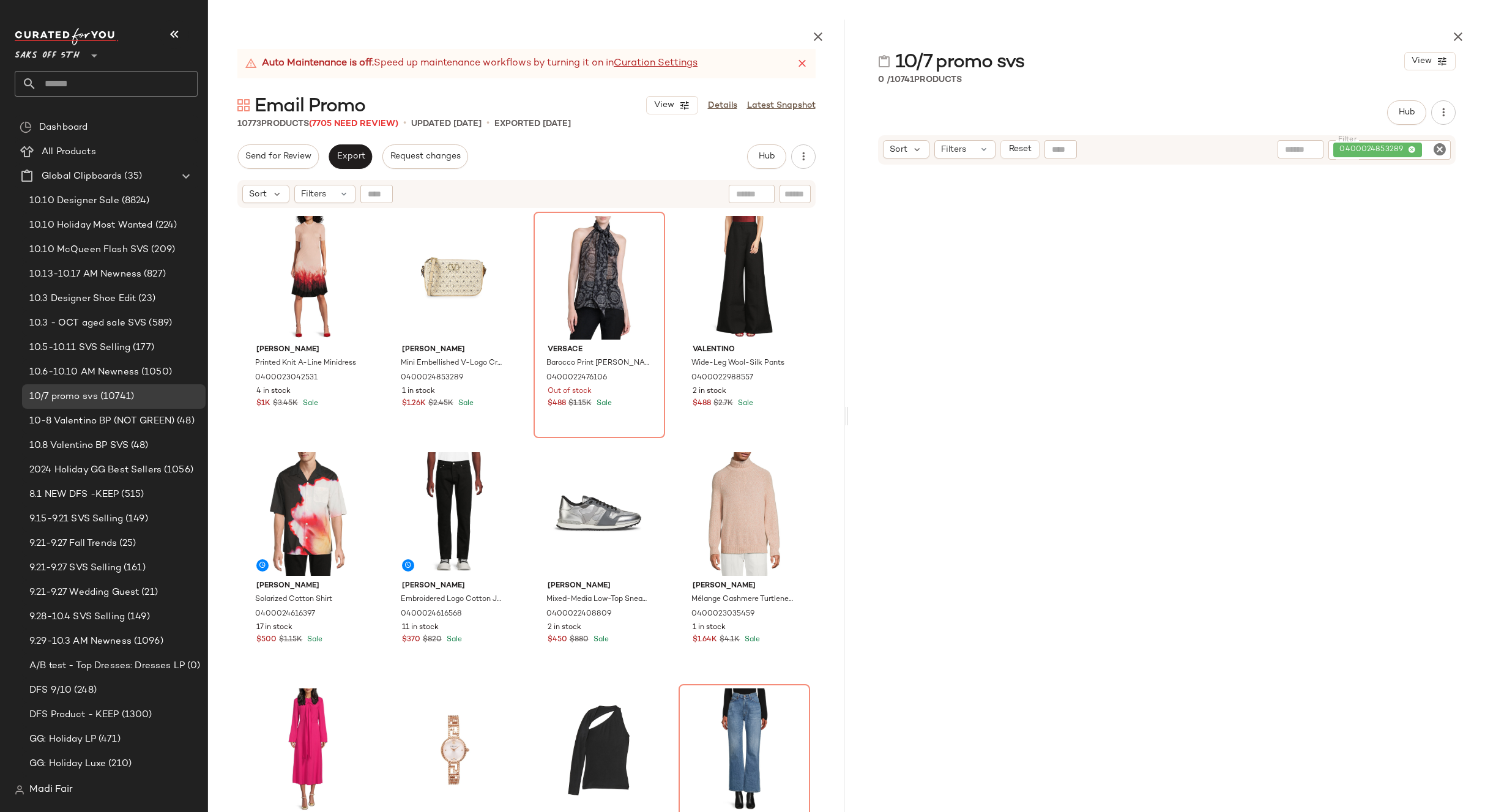
click at [1425, 148] on input "Filter" at bounding box center [1435, 150] width 21 height 13
click at [786, 377] on img "button" at bounding box center [787, 377] width 7 height 7
click at [1391, 150] on div "0400024853289" at bounding box center [1390, 149] width 123 height 20
paste input "**********"
type input "**********"
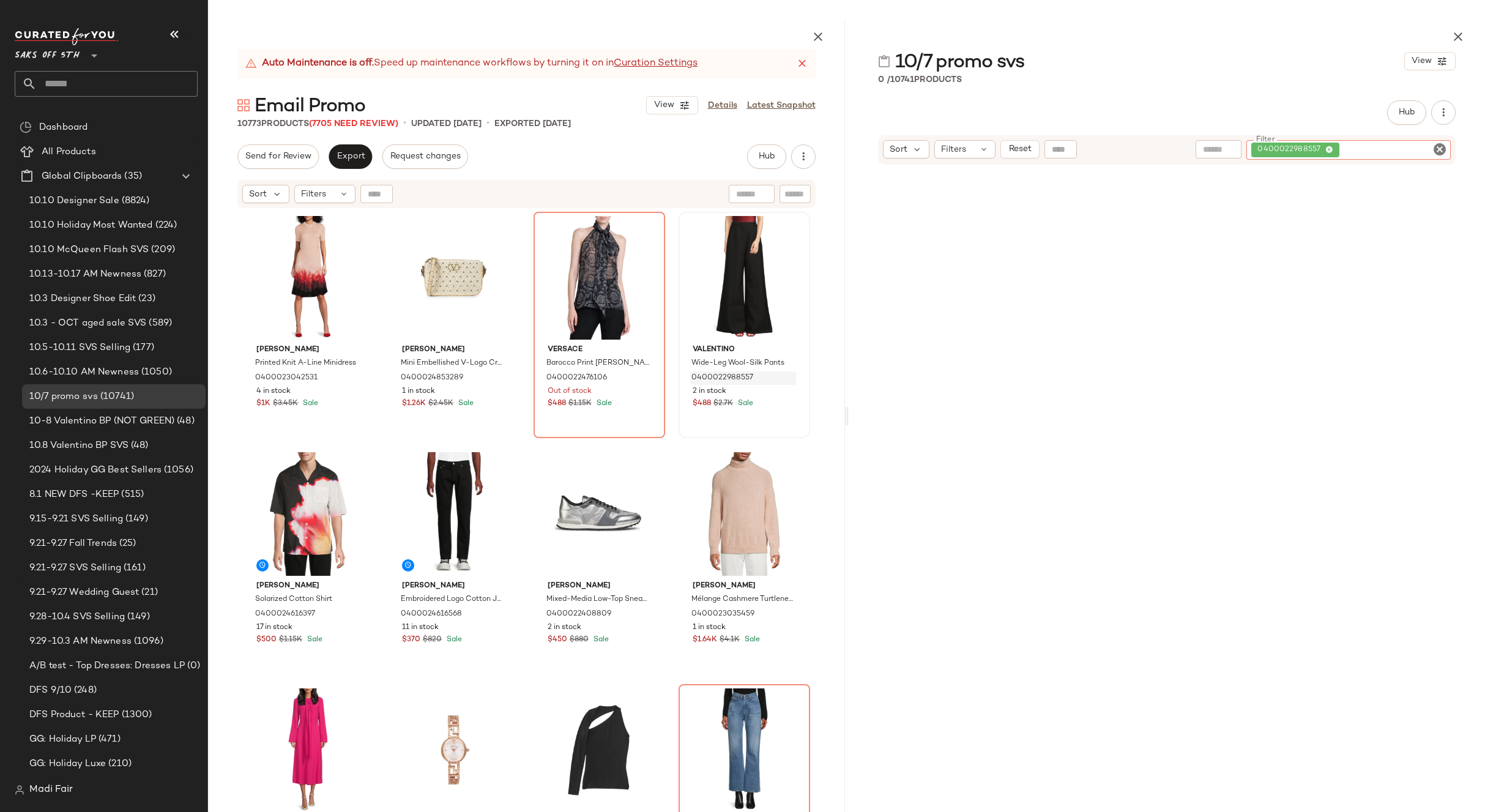
click at [1329, 152] on icon at bounding box center [1329, 150] width 8 height 8
click at [1456, 37] on icon "button" at bounding box center [1458, 37] width 15 height 15
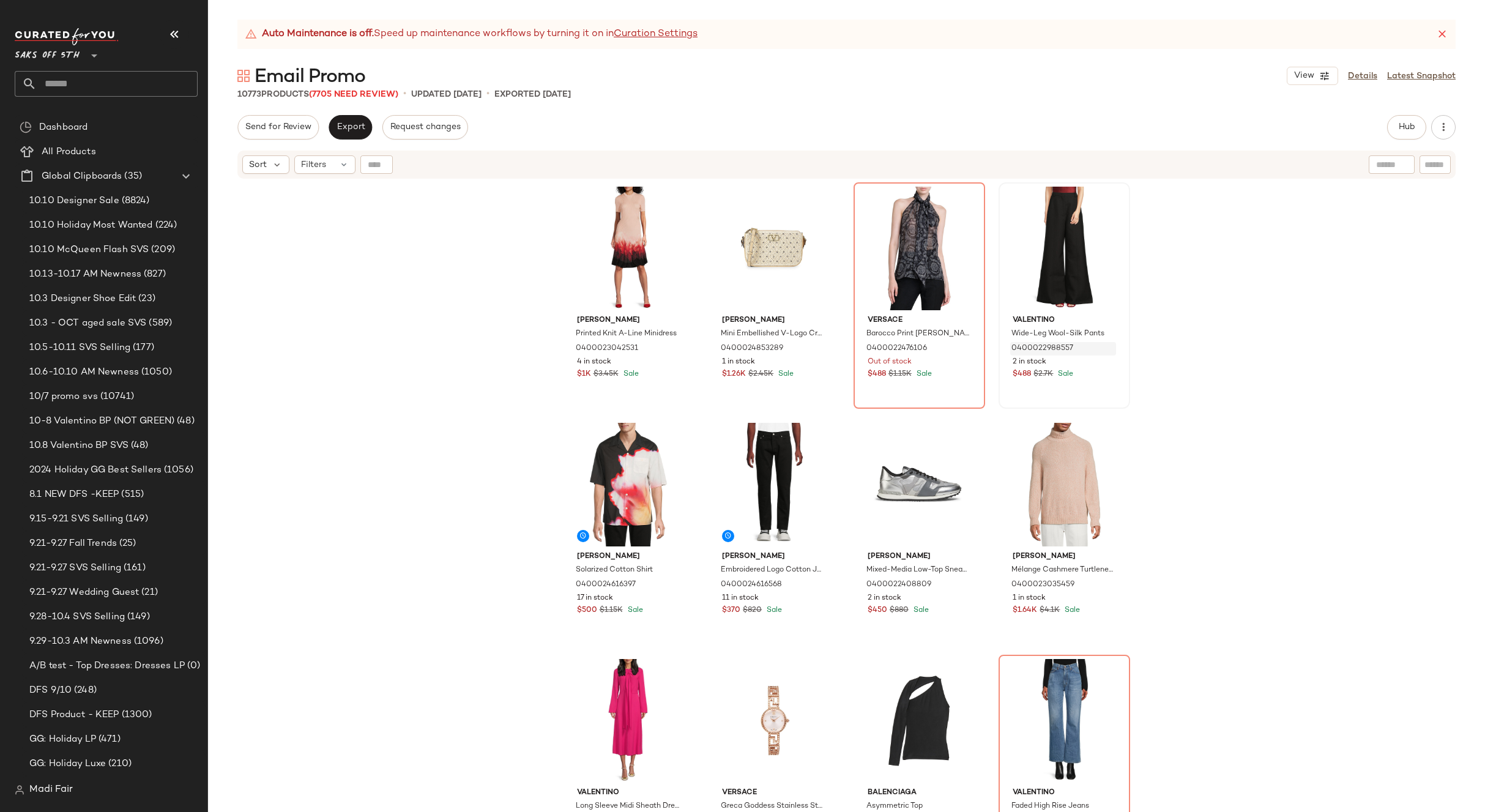
click at [376, 381] on div "McQueen Printed Knit A-Line Minidress 0400023042531 4 in stock $1K $3.45K Sale …" at bounding box center [846, 511] width 1277 height 663
click at [148, 409] on span "Open in [GEOGRAPHIC_DATA]" at bounding box center [209, 413] width 144 height 10
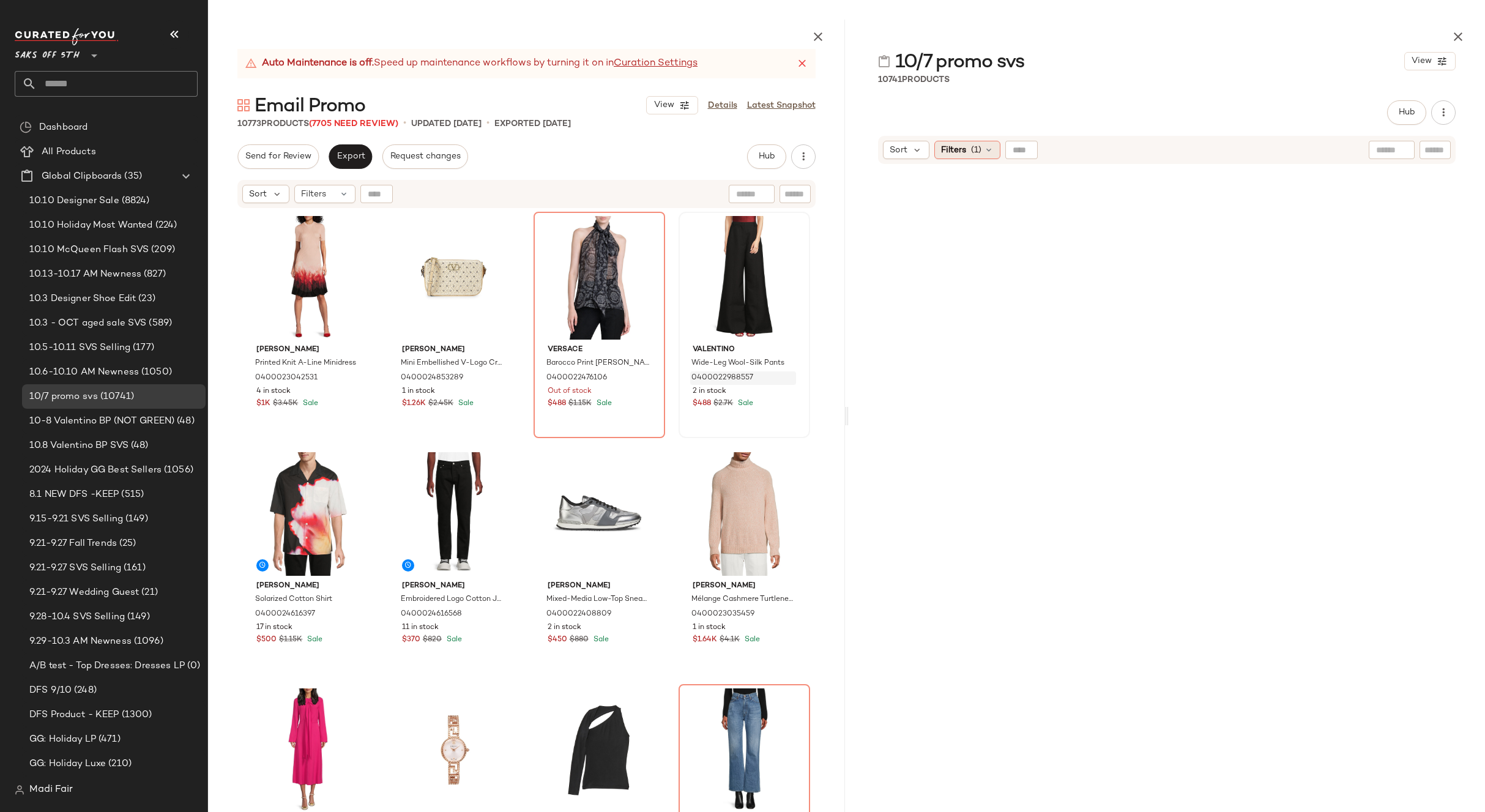
click at [984, 151] on icon at bounding box center [989, 150] width 10 height 10
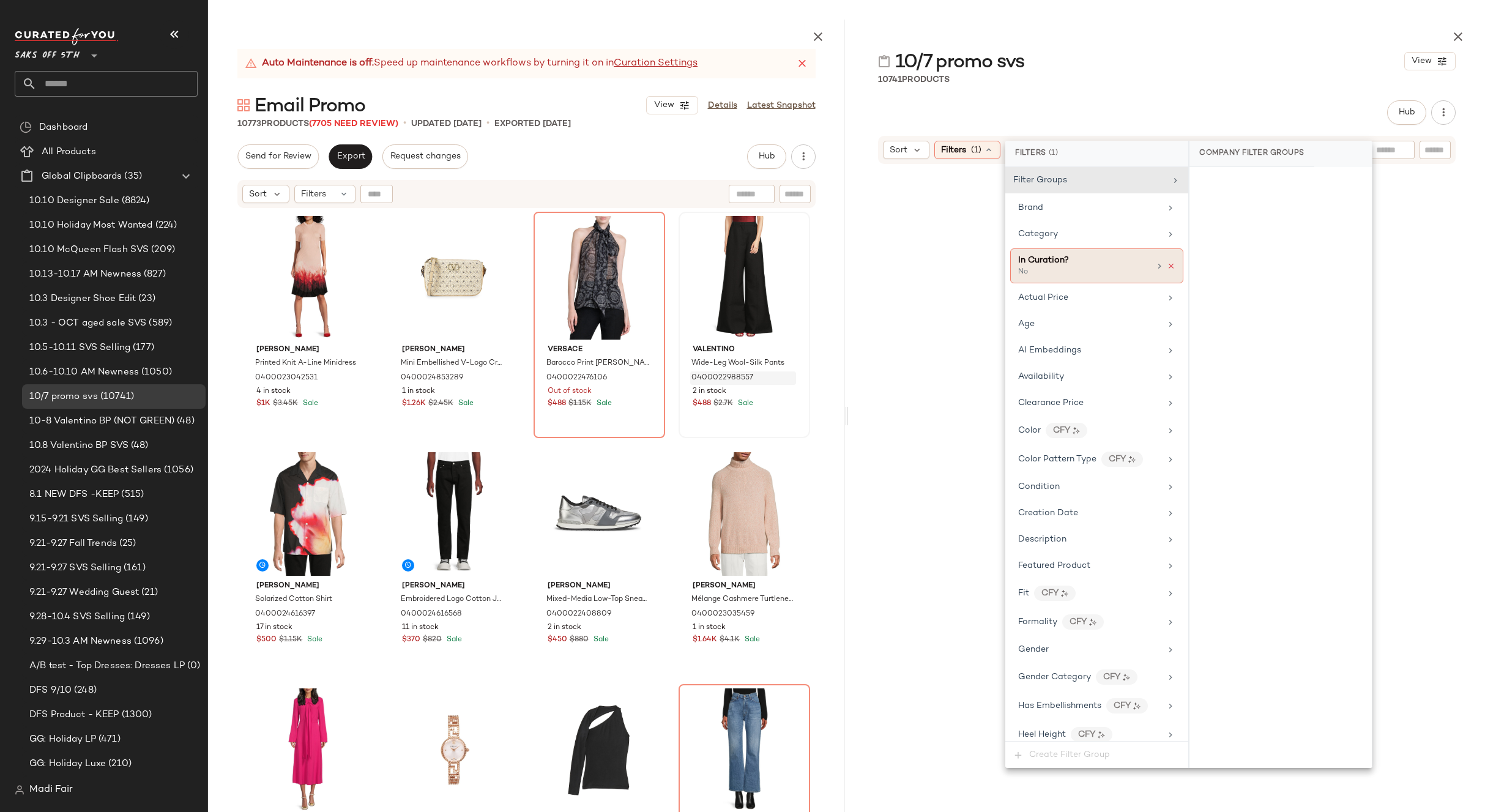
click at [1167, 266] on icon at bounding box center [1171, 266] width 9 height 9
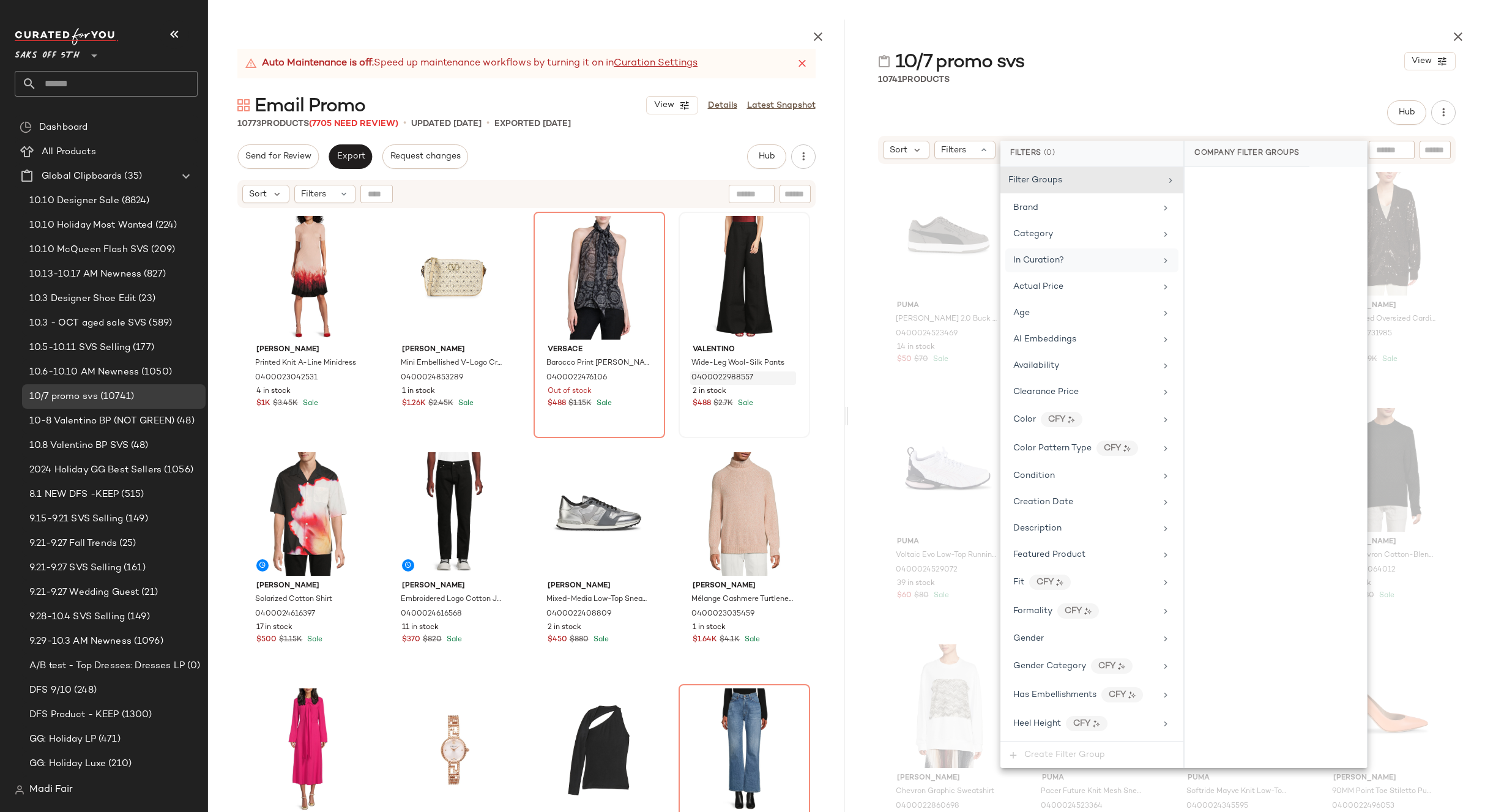
click at [1123, 74] on div "10741 Products" at bounding box center [1167, 80] width 637 height 13
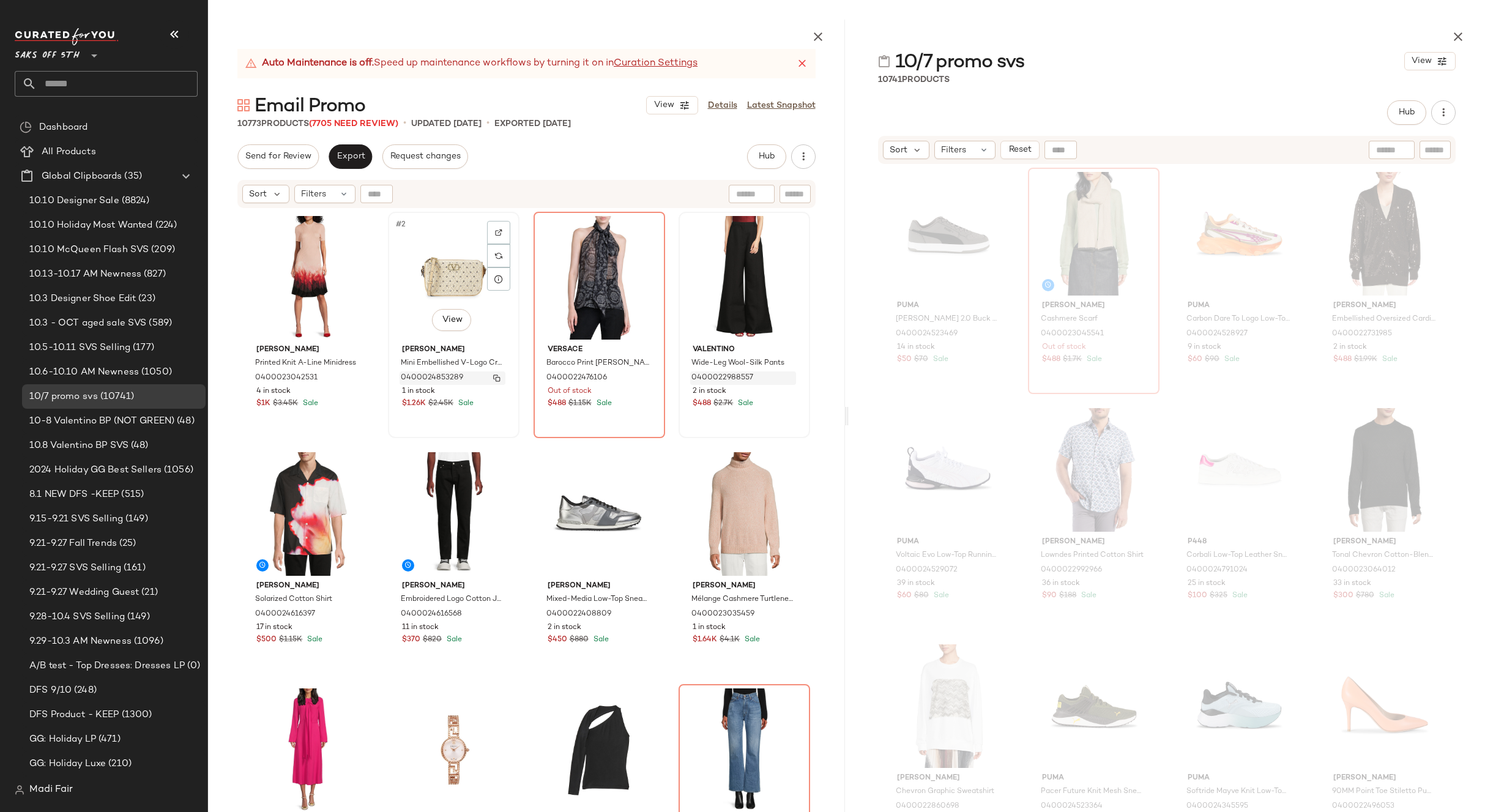
click at [493, 377] on img "button" at bounding box center [496, 377] width 7 height 7
click at [578, 151] on div "Send for Review Export Request changes Hub Send for Review External Review Inte…" at bounding box center [527, 156] width 578 height 24
click at [541, 146] on div "Send for Review Export Request changes Hub Send for Review External Review Inte…" at bounding box center [527, 156] width 578 height 24
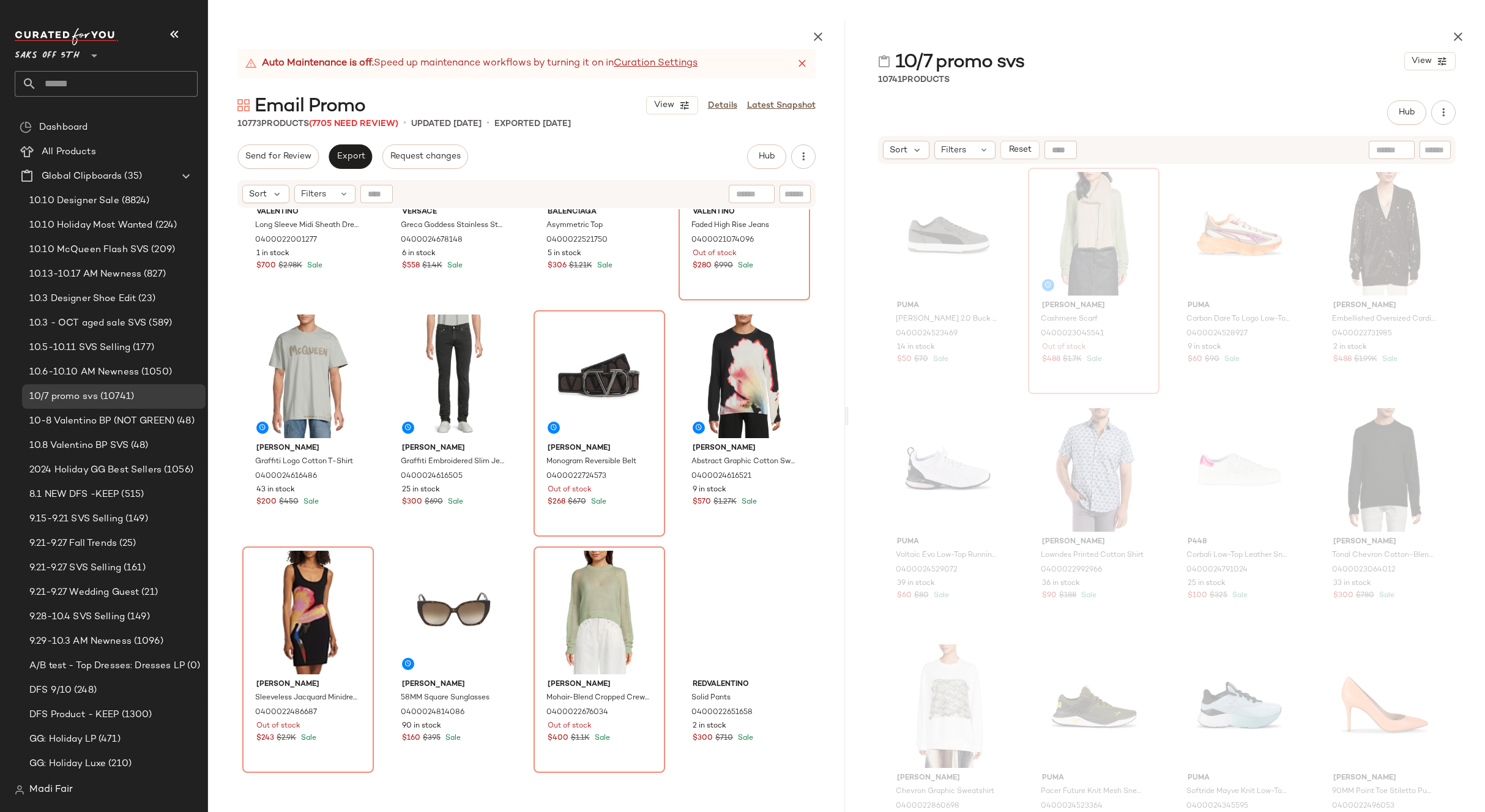
scroll to position [622, 0]
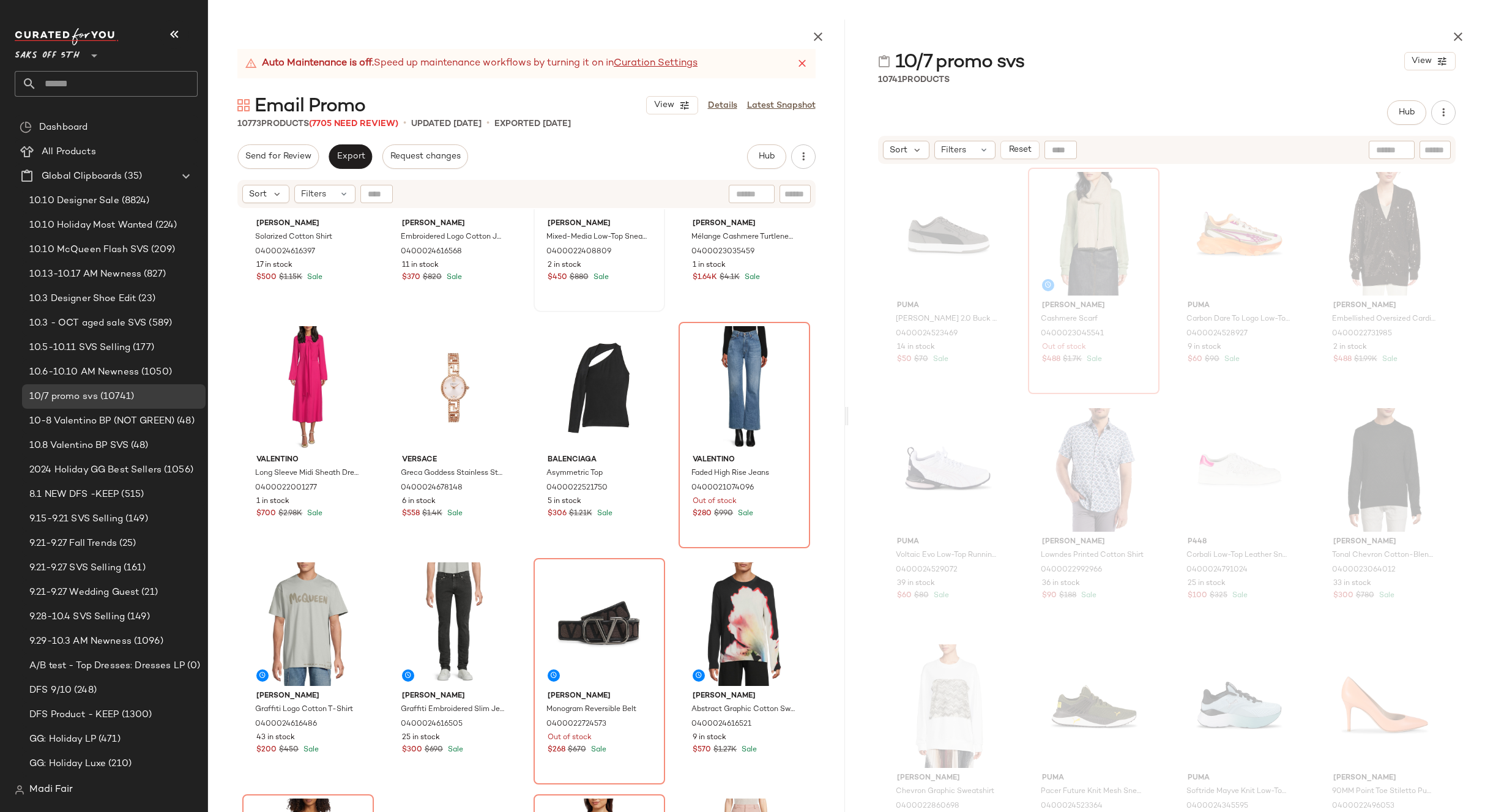
scroll to position [0, 0]
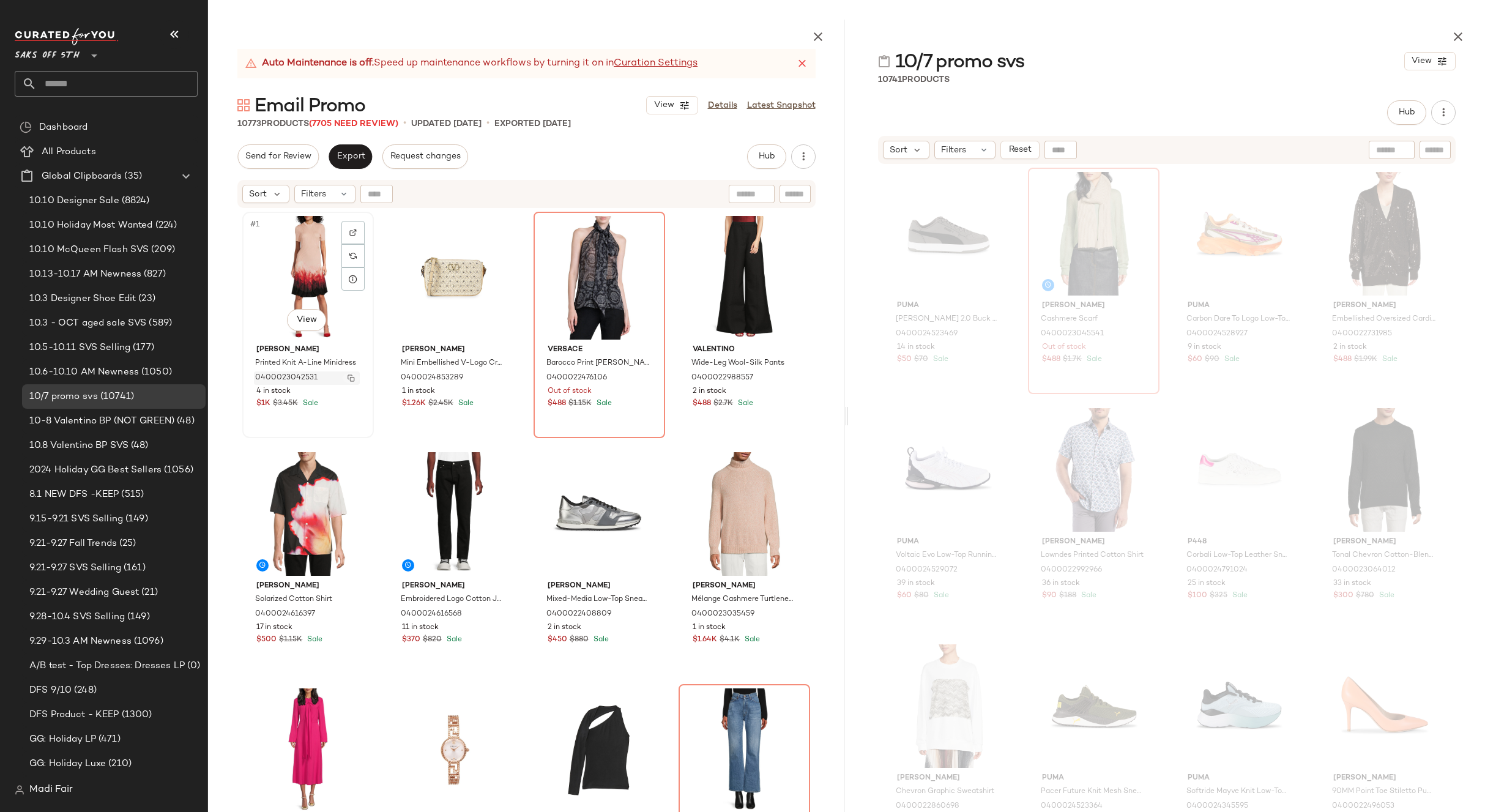
click at [348, 379] on img "button" at bounding box center [351, 377] width 7 height 7
drag, startPoint x: 1435, startPoint y: 148, endPoint x: 1418, endPoint y: 151, distance: 17.3
click at [1435, 148] on input "text" at bounding box center [1435, 150] width 21 height 13
paste input "**********"
type input "**********"
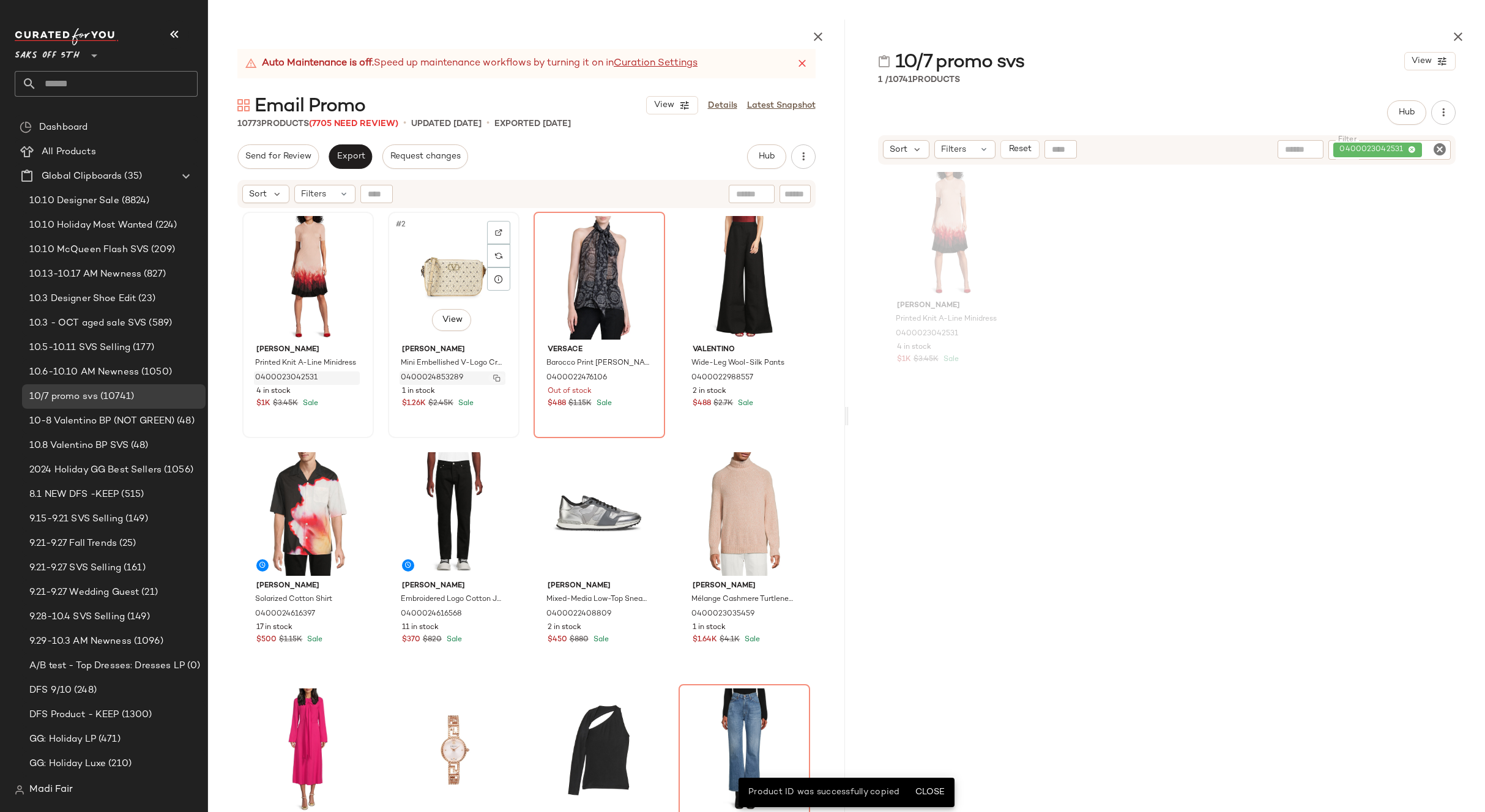
click at [493, 379] on img "button" at bounding box center [496, 377] width 7 height 7
click at [1379, 152] on div "0400023042531" at bounding box center [1390, 149] width 123 height 20
paste input "**********"
type input "**********"
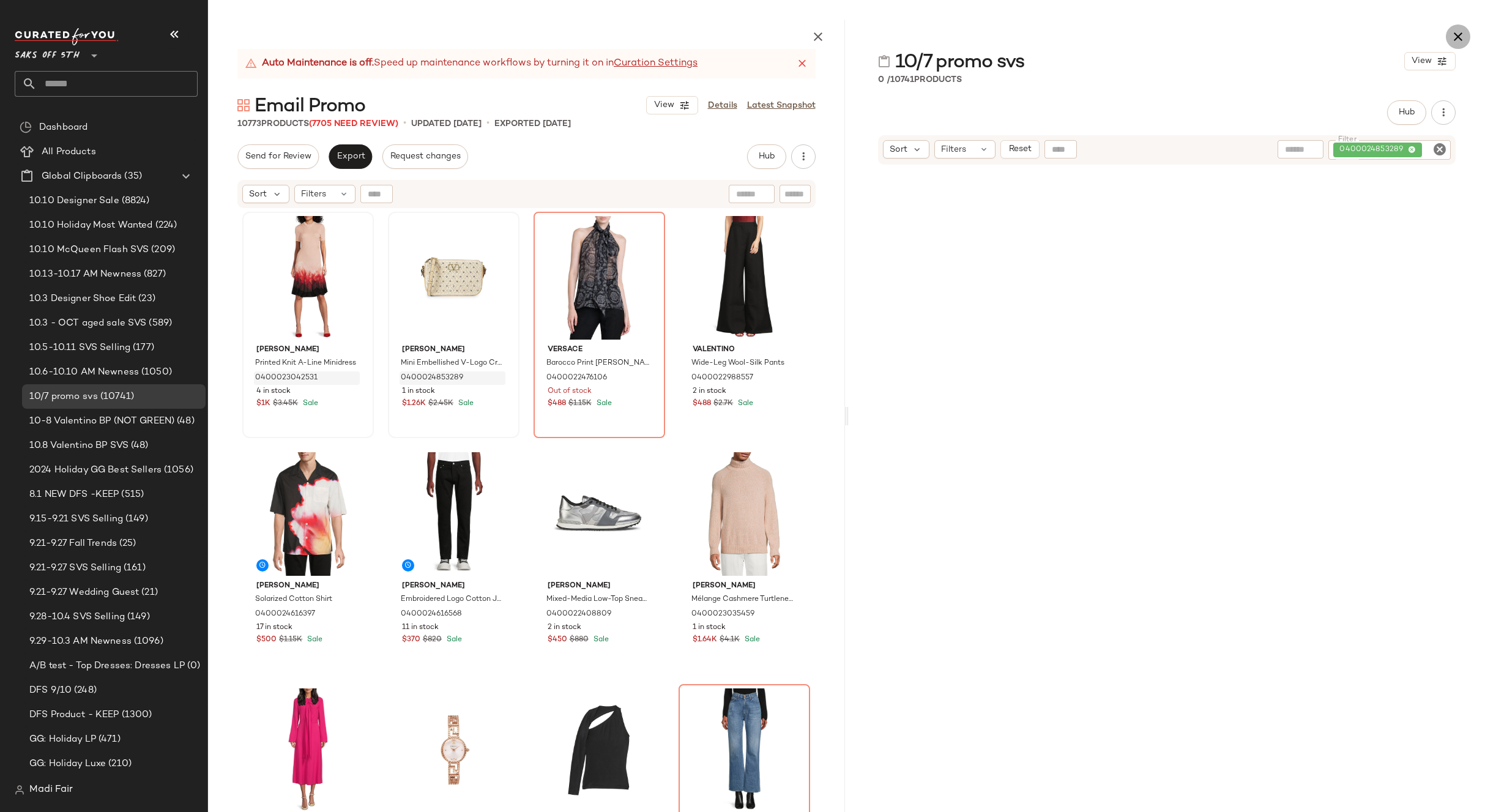
click at [1461, 38] on icon "button" at bounding box center [1458, 37] width 15 height 15
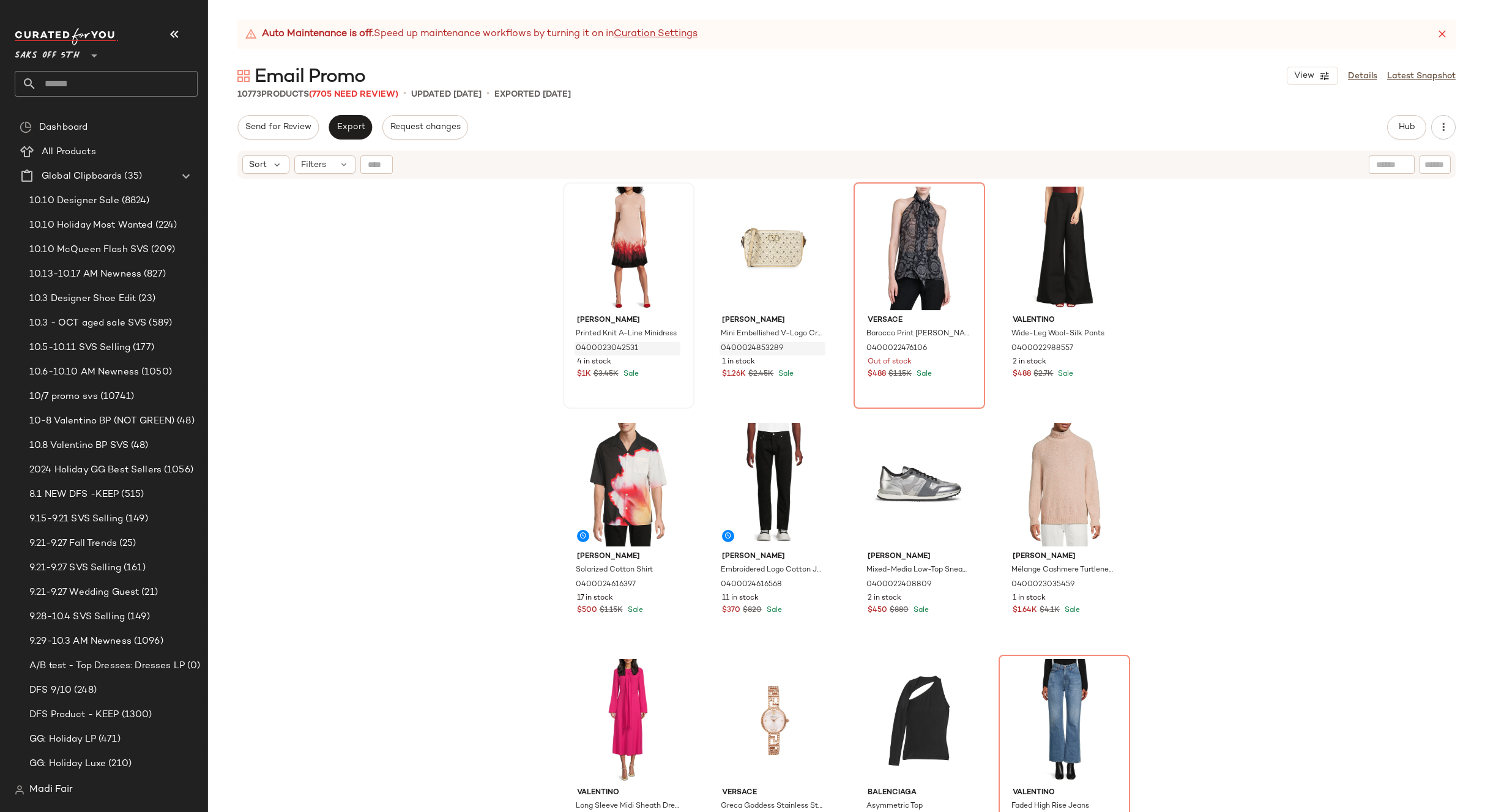
click at [1178, 306] on div "McQueen Printed Knit A-Line Minidress 0400023042531 4 in stock $1K $3.45K Sale …" at bounding box center [846, 511] width 1277 height 663
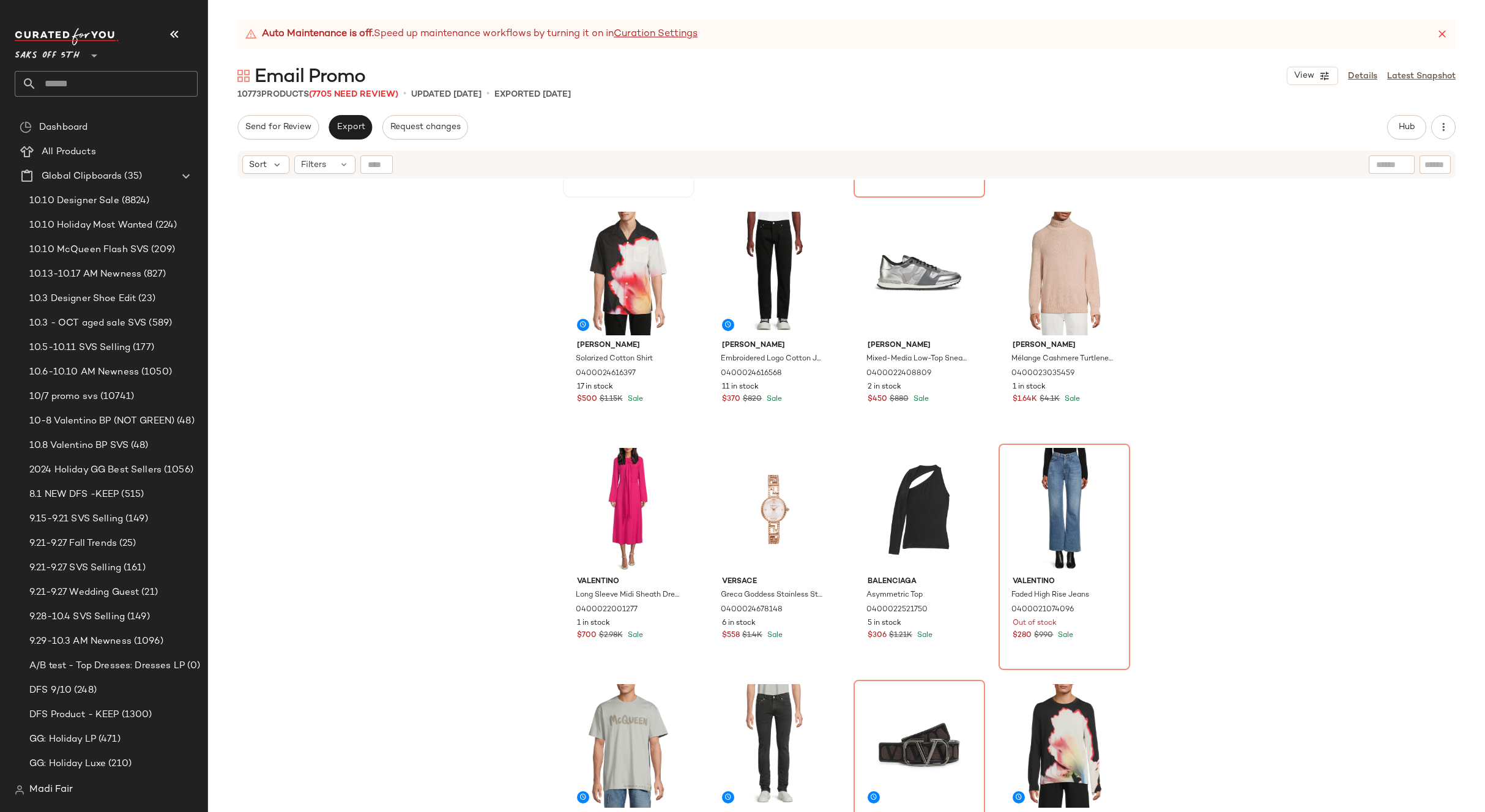
scroll to position [245, 0]
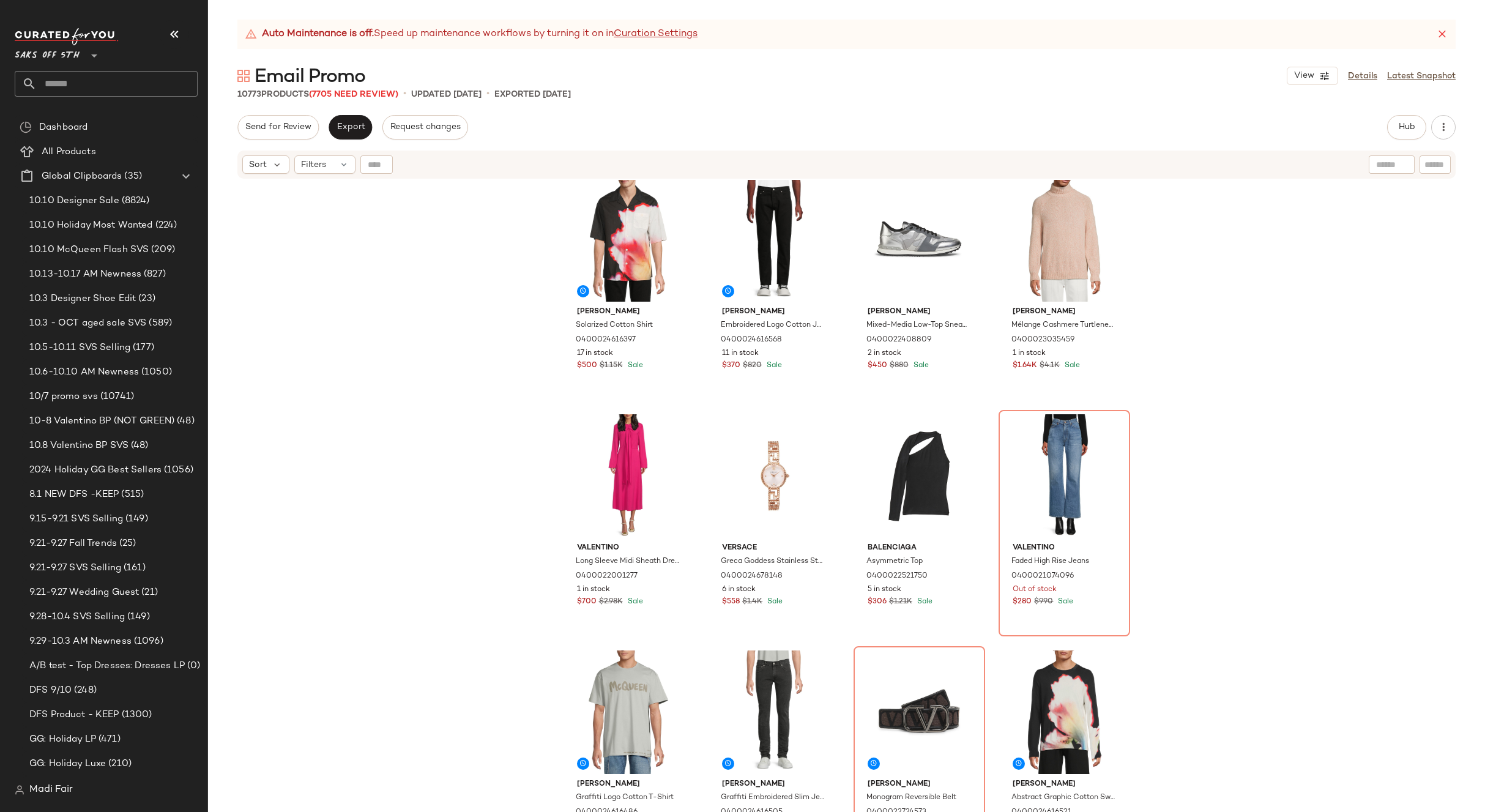
click at [509, 235] on div "McQueen Printed Knit A-Line Minidress 0400023042531 4 in stock $1K $3.45K Sale …" at bounding box center [846, 511] width 1277 height 663
click at [133, 80] on input "text" at bounding box center [117, 84] width 161 height 26
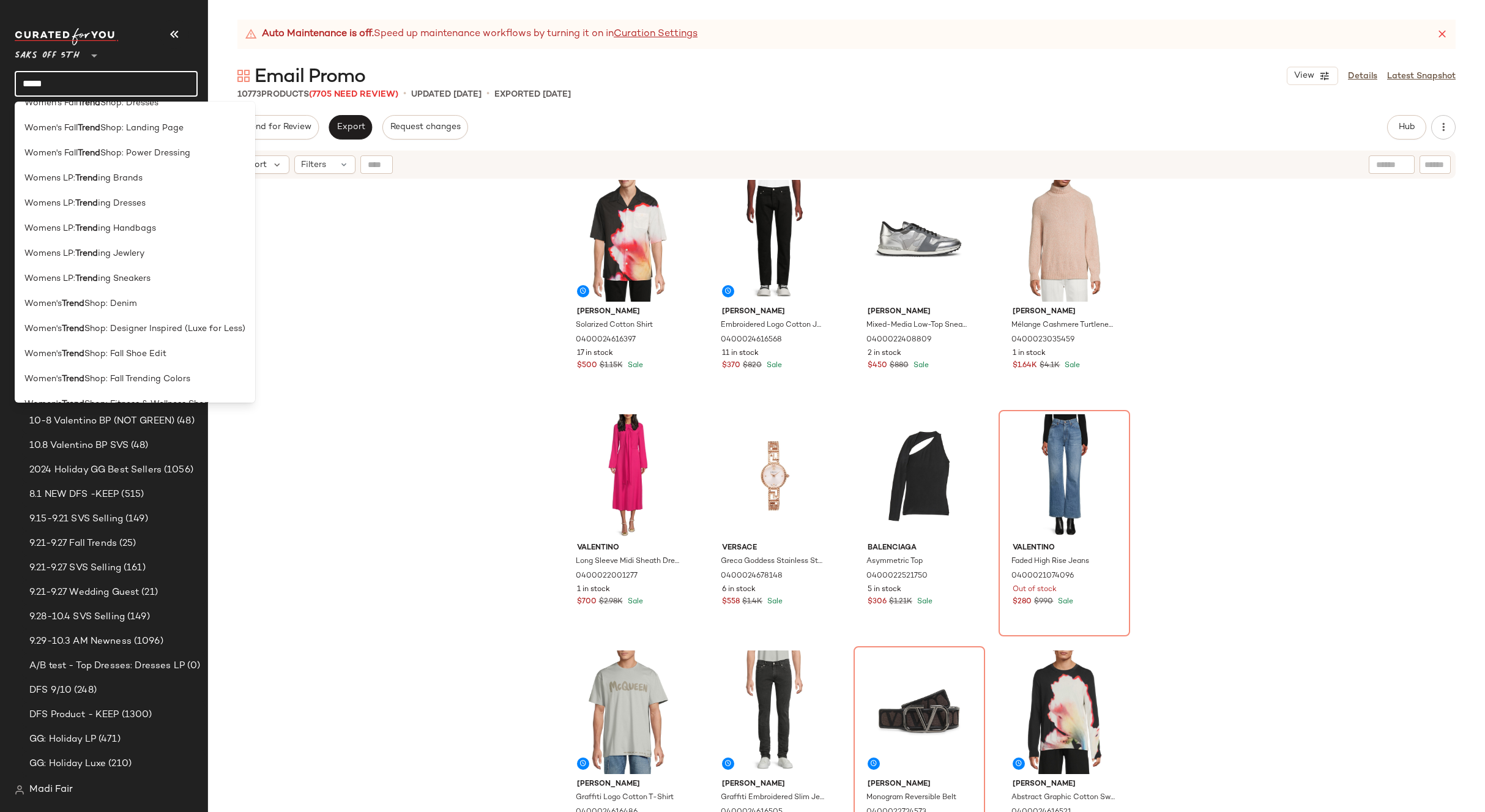
scroll to position [632, 0]
type input "*****"
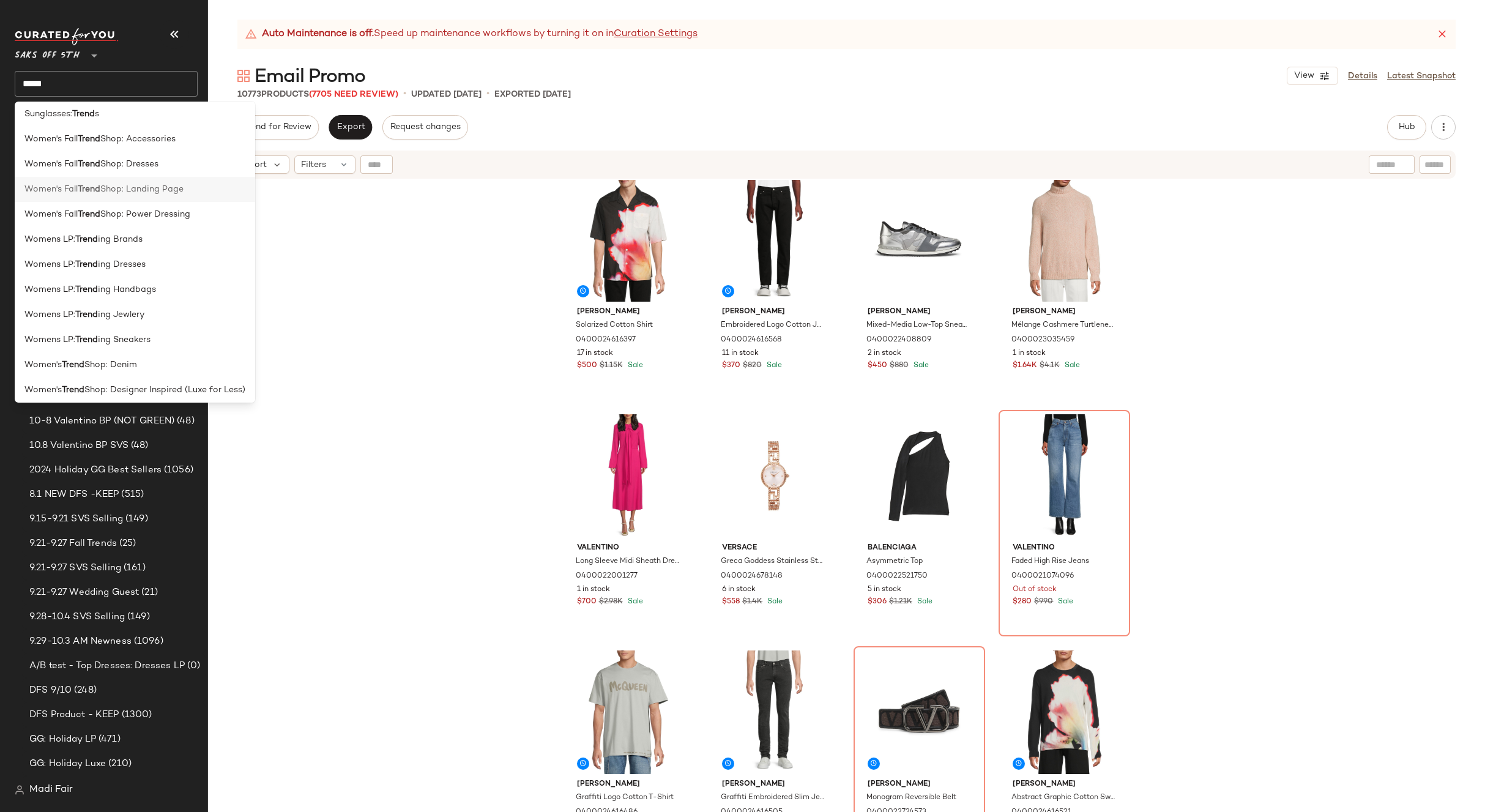
click at [165, 188] on span "Shop: Landing Page" at bounding box center [141, 189] width 83 height 13
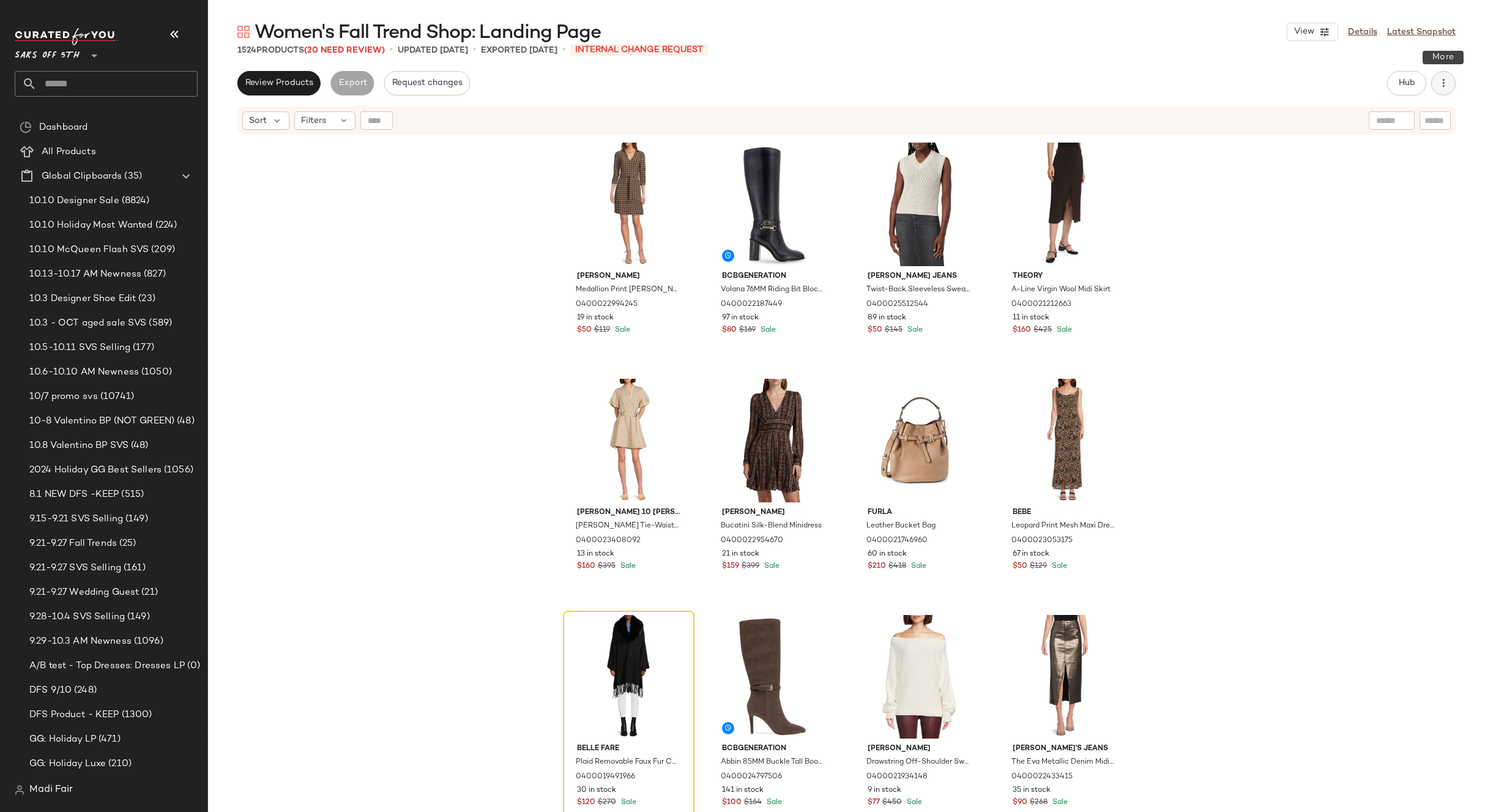
click at [1447, 83] on icon "button" at bounding box center [1444, 84] width 13 height 13
click at [415, 500] on div "[PERSON_NAME] Medallion Print [PERSON_NAME] Minidress 0400022994245 19 in stock…" at bounding box center [846, 489] width 1277 height 706
click at [1448, 76] on button "button" at bounding box center [1443, 83] width 24 height 24
click at [1370, 152] on span "Download All" at bounding box center [1387, 148] width 115 height 13
click at [1299, 254] on div "[PERSON_NAME] Medallion Print [PERSON_NAME] Minidress 0400022994245 19 in stock…" at bounding box center [846, 489] width 1277 height 706
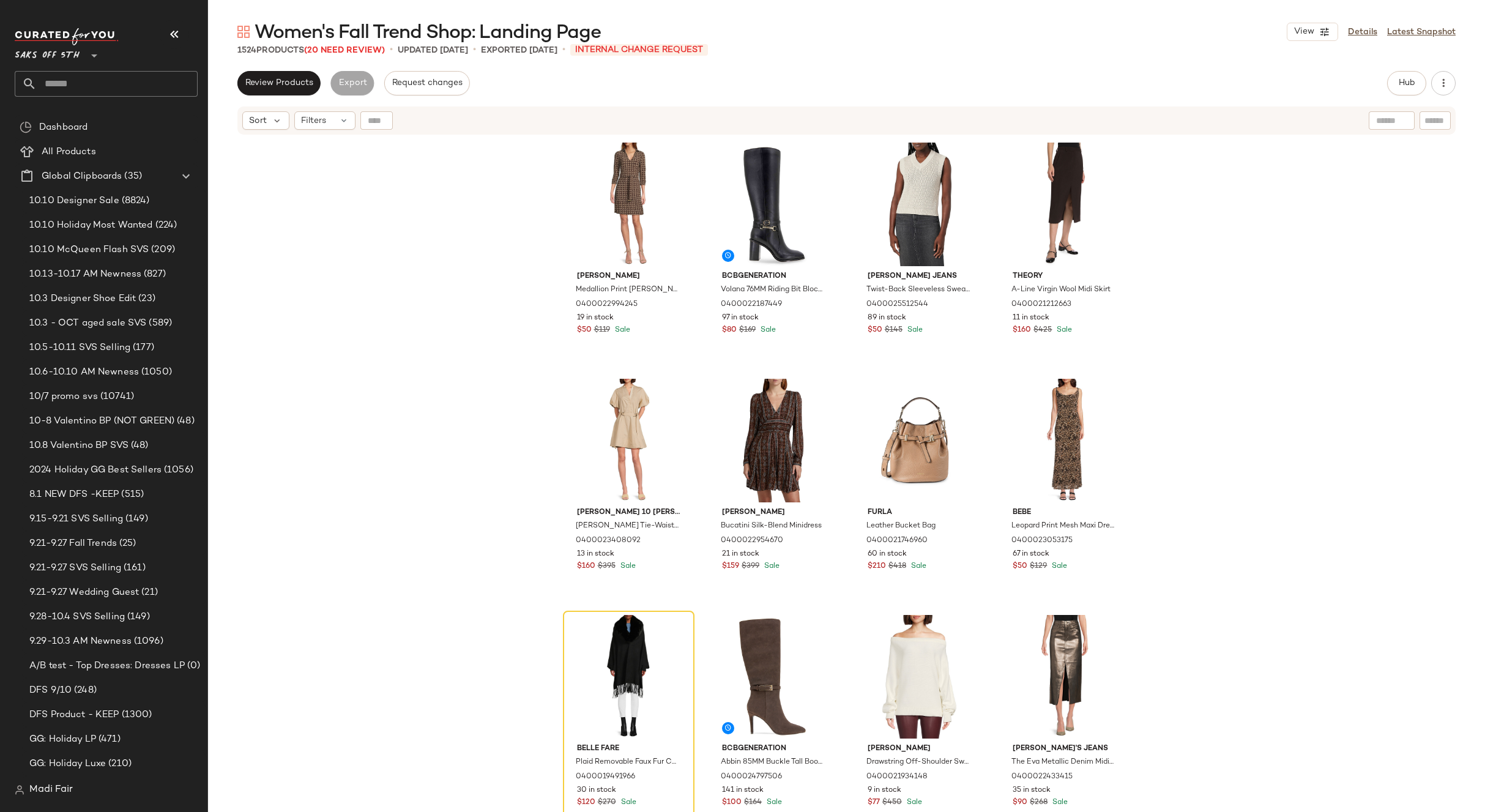
click at [1200, 345] on div "[PERSON_NAME] Medallion Print [PERSON_NAME] Minidress 0400022994245 19 in stock…" at bounding box center [846, 489] width 1277 height 706
click at [331, 123] on div "Filters" at bounding box center [325, 120] width 61 height 18
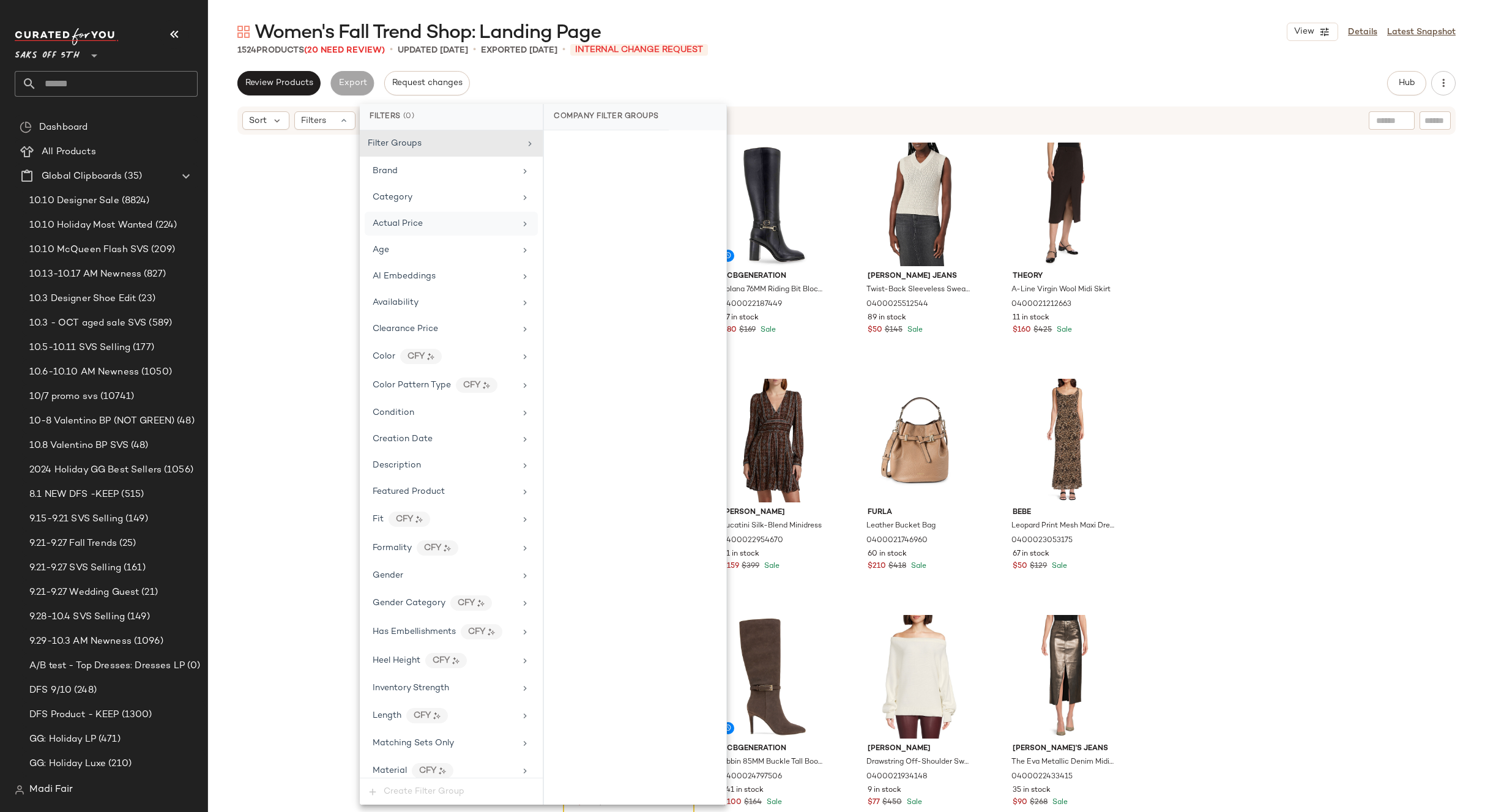
click at [424, 220] on div "Actual Price" at bounding box center [444, 224] width 142 height 13
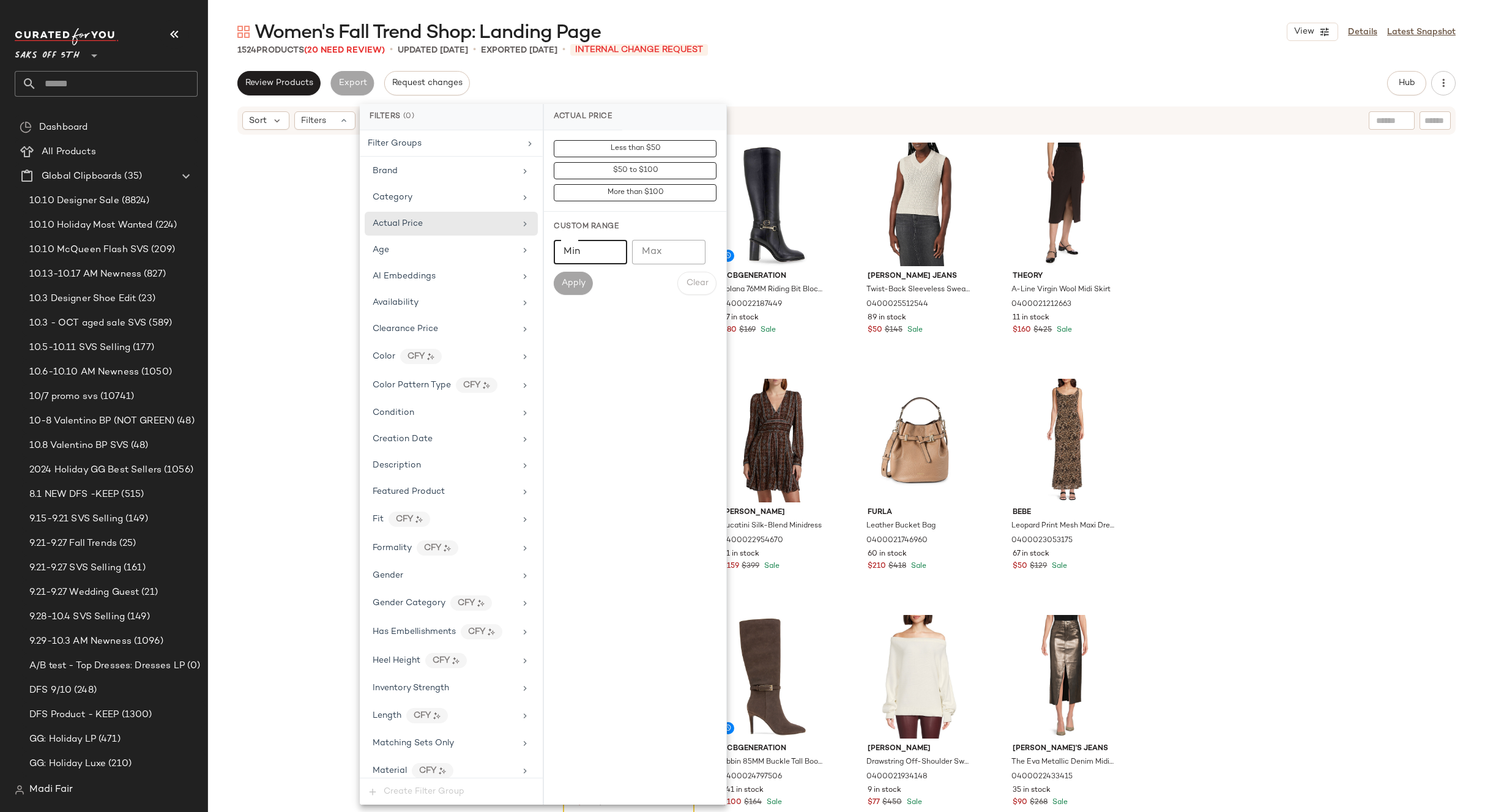
click at [598, 252] on input "Min" at bounding box center [591, 252] width 73 height 24
type input "***"
click at [579, 283] on span "Apply" at bounding box center [573, 283] width 24 height 10
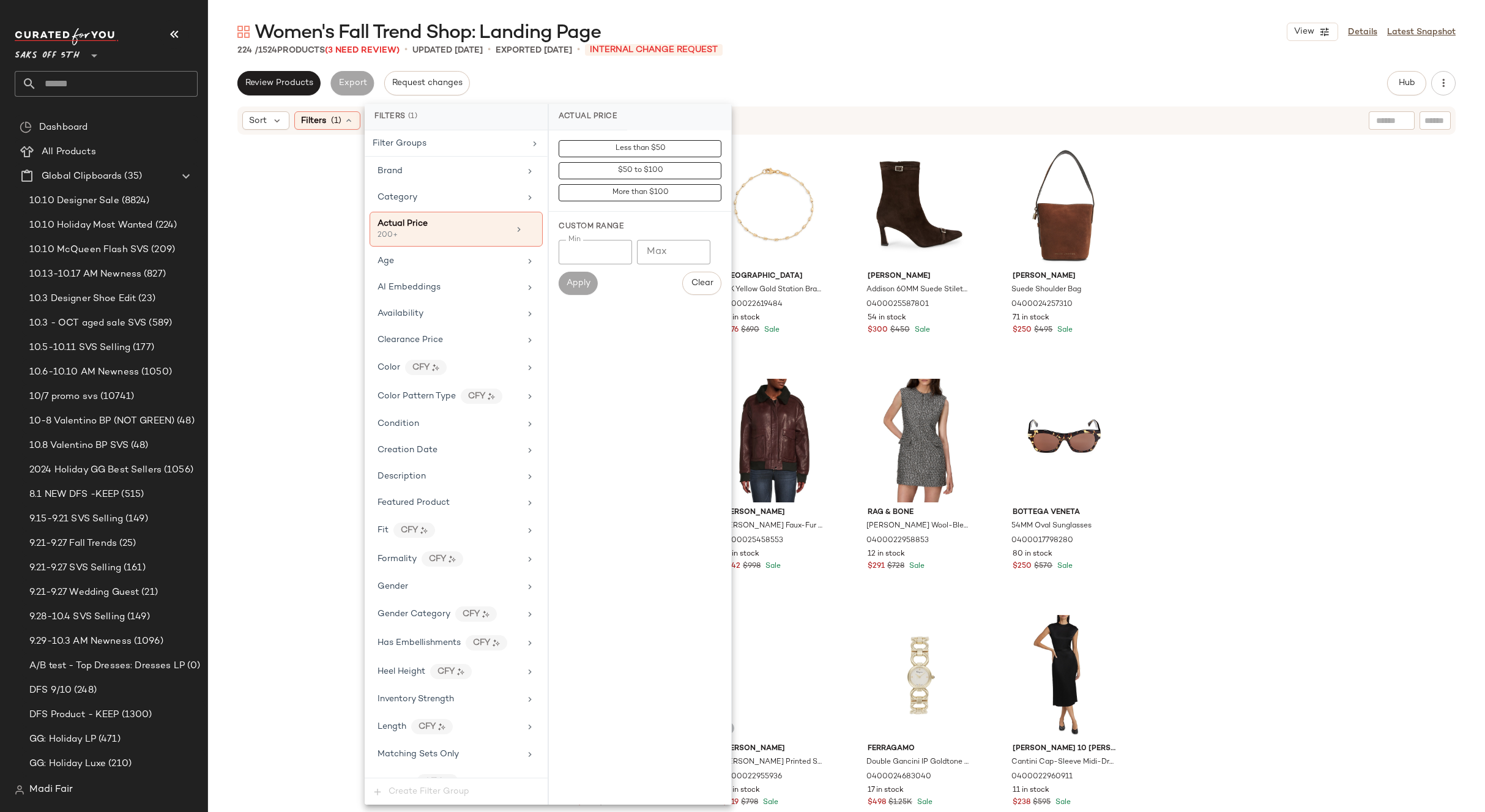
click at [782, 61] on div "Women's Fall Trend Shop: Landing Page View Details Latest Snapshot 224 / 1524 P…" at bounding box center [846, 416] width 1277 height 792
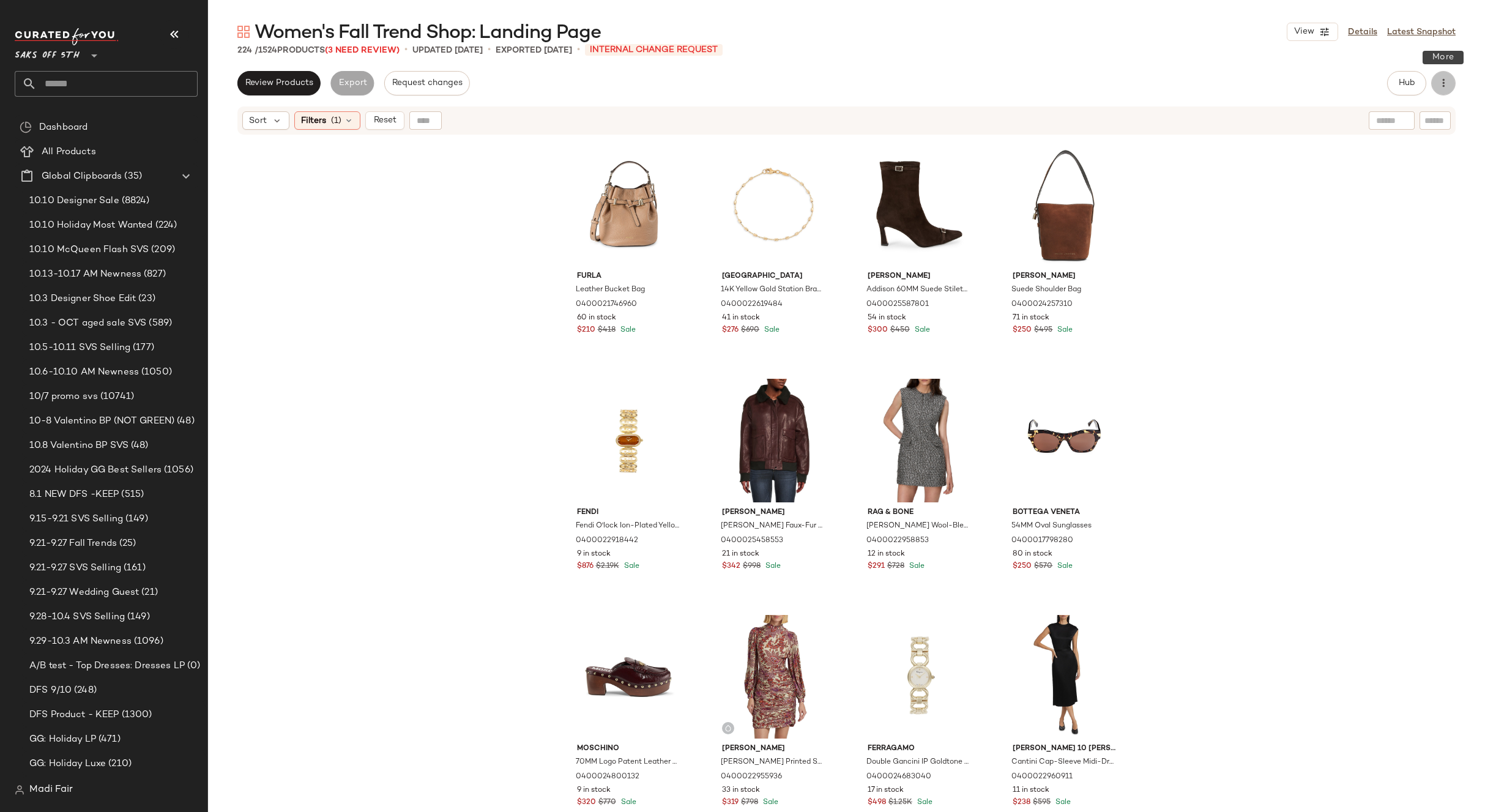
click at [1451, 88] on button "button" at bounding box center [1443, 83] width 24 height 24
click at [1378, 121] on span "Download" at bounding box center [1387, 119] width 115 height 13
click at [314, 125] on span "Filters" at bounding box center [313, 120] width 25 height 13
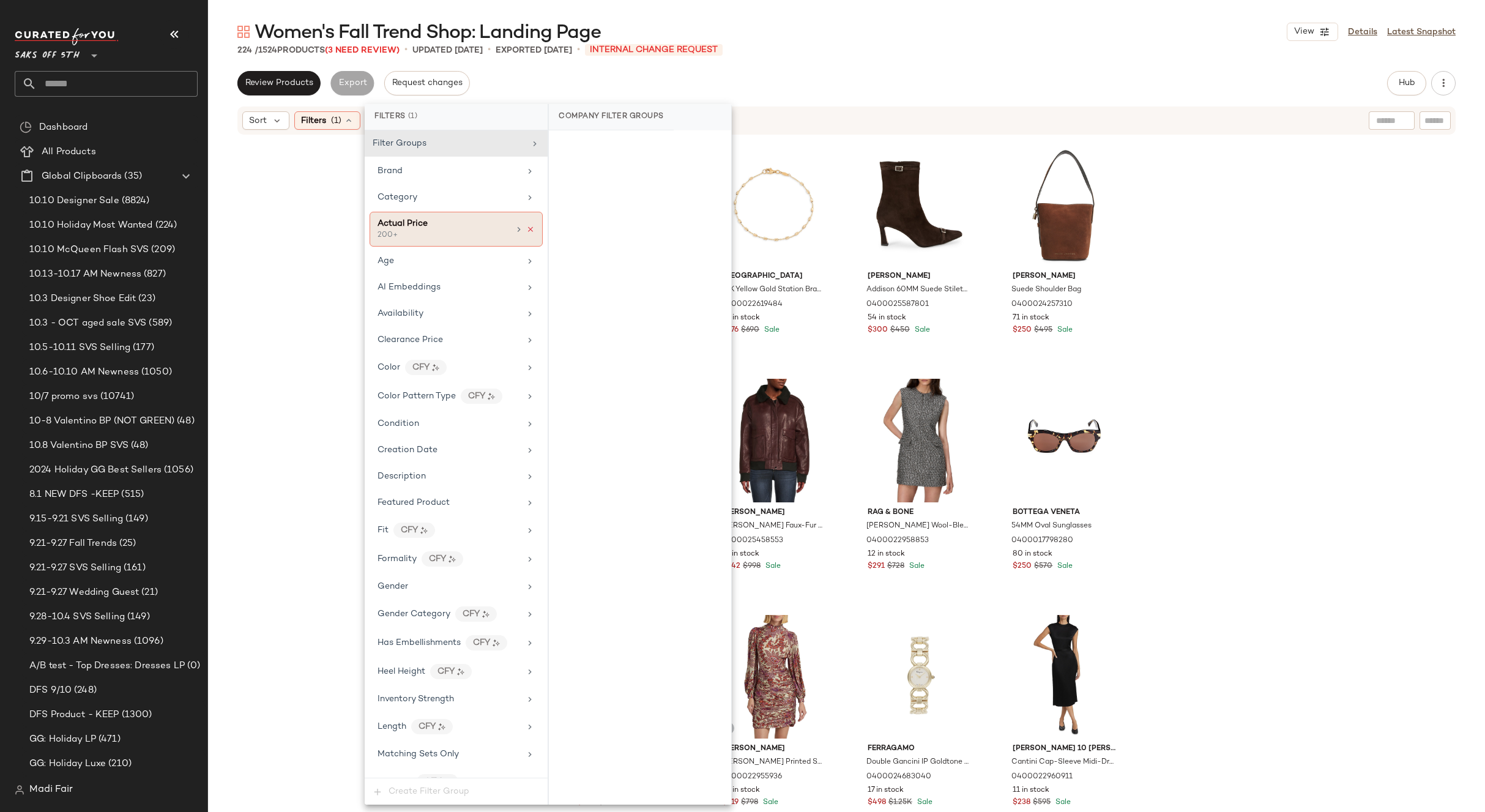
click at [526, 231] on icon at bounding box center [530, 229] width 9 height 9
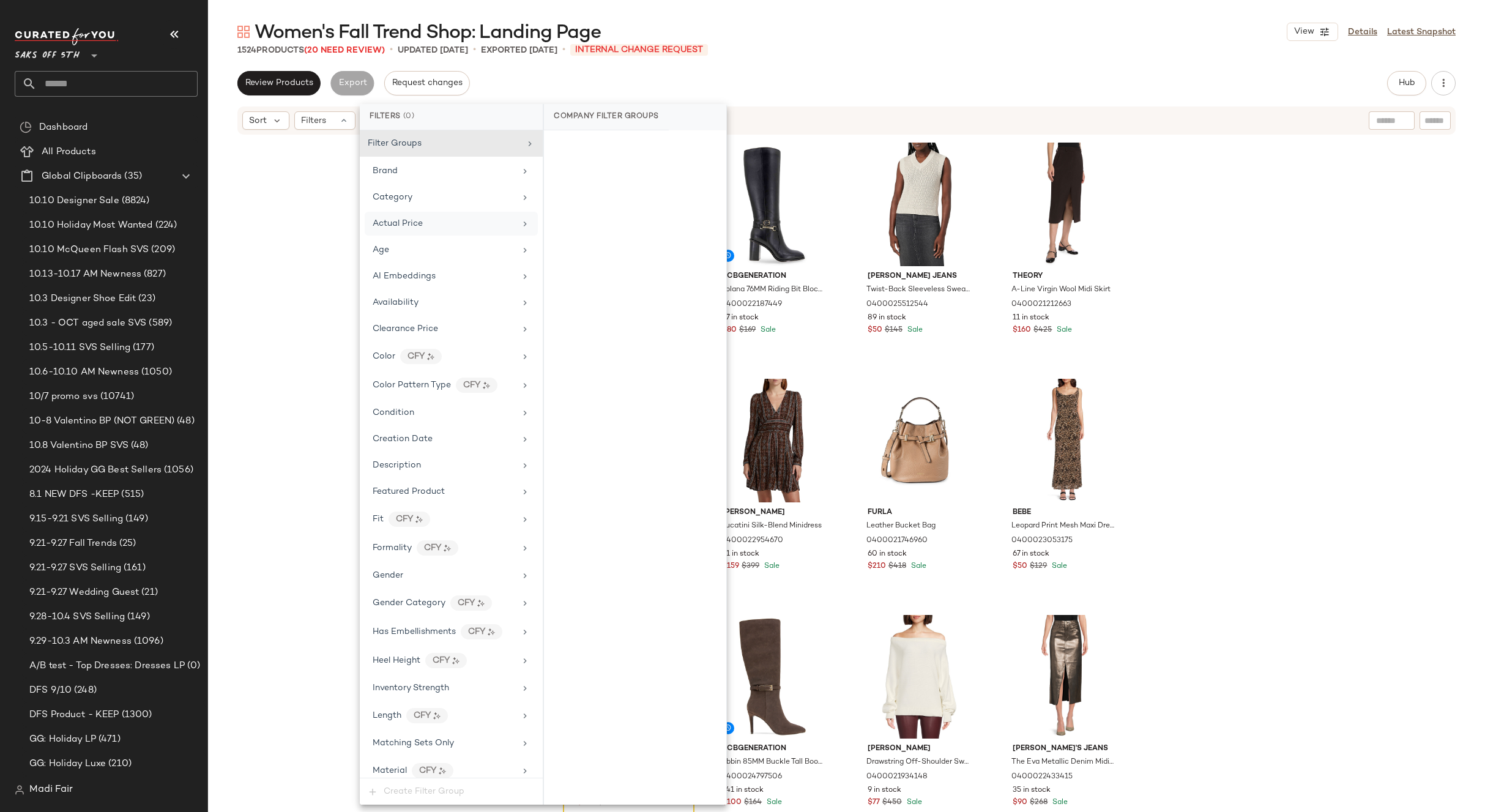
click at [787, 53] on div "1524 Products (20 Need Review) • updated [DATE] • Exported [DATE] • INTERNAL CH…" at bounding box center [846, 50] width 1277 height 13
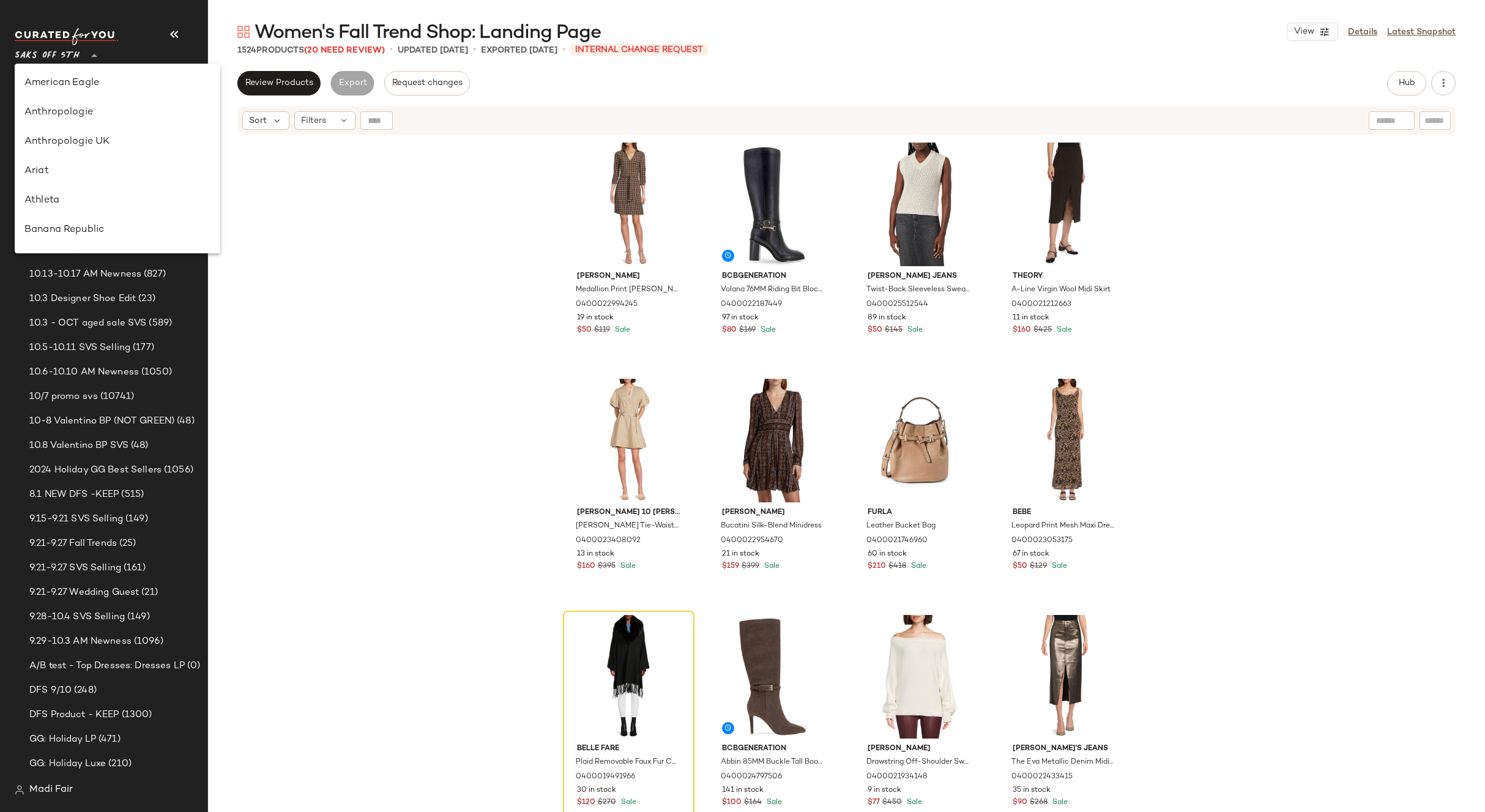
click at [73, 52] on span "Saks OFF 5TH" at bounding box center [47, 52] width 65 height 22
click at [88, 177] on div "Rent the Runway" at bounding box center [117, 178] width 186 height 15
type input "**"
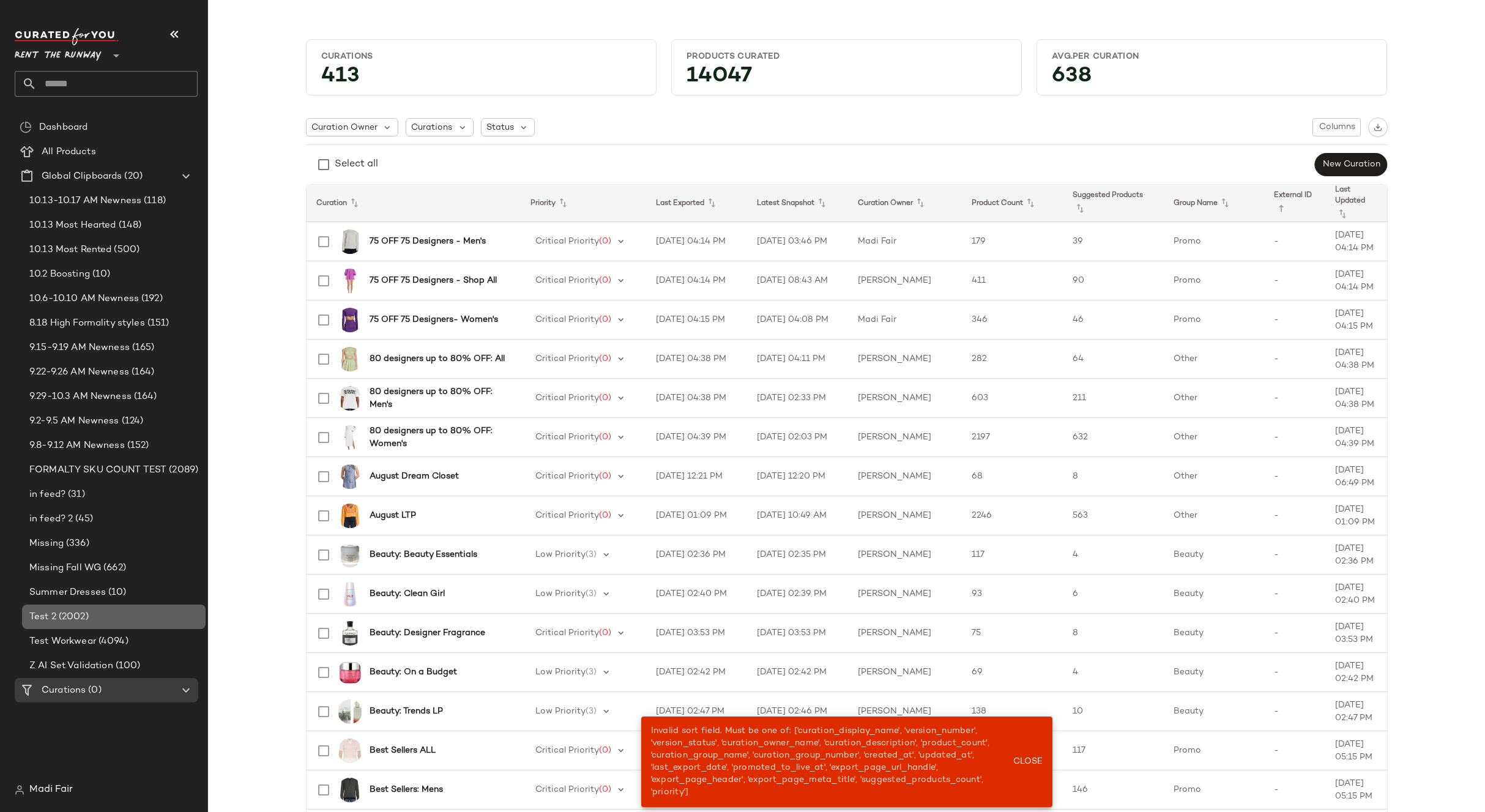
click at [61, 616] on span "(2002)" at bounding box center [72, 617] width 32 height 14
